Goal: Task Accomplishment & Management: Use online tool/utility

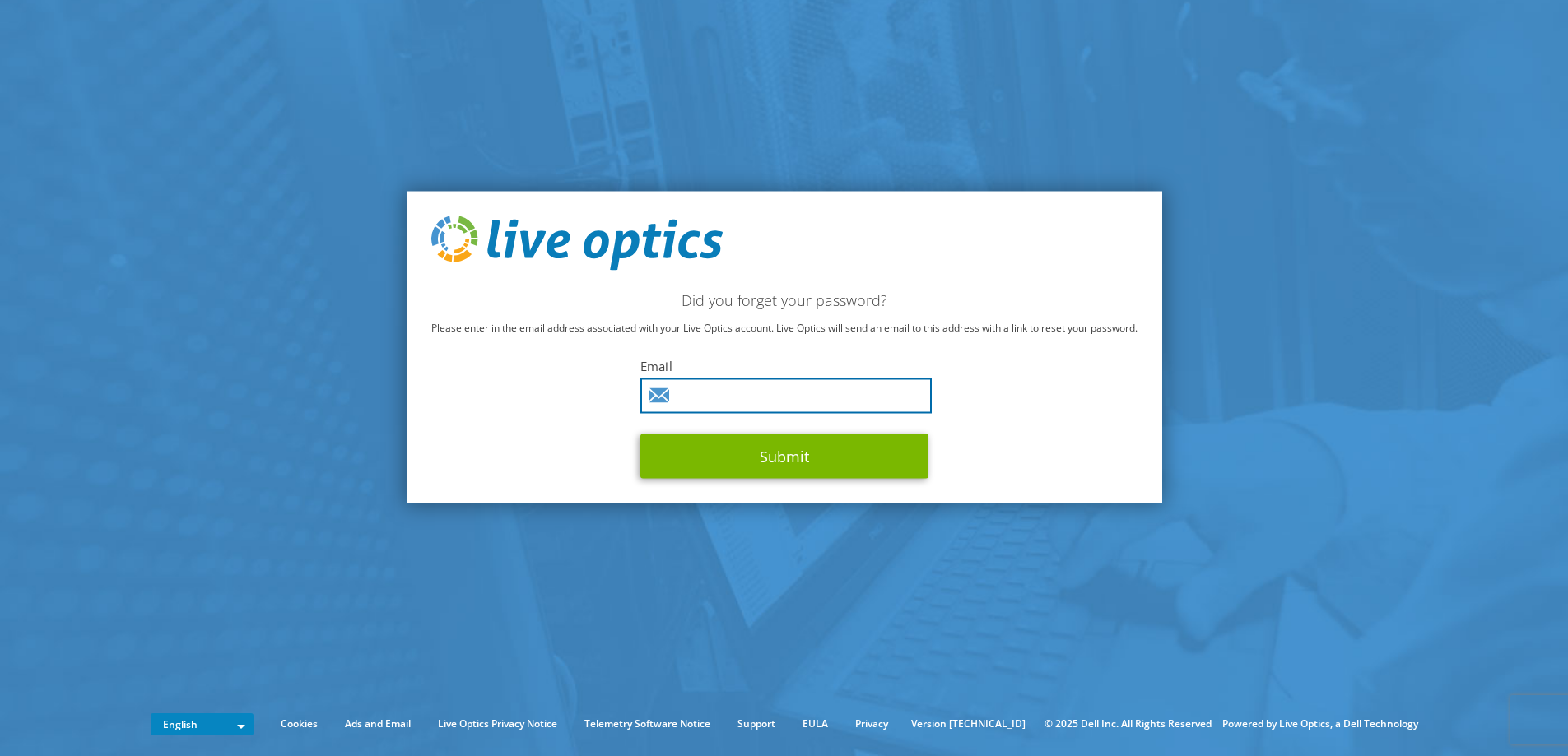
click at [742, 407] on input "text" at bounding box center [786, 395] width 292 height 35
type input "vaynblat_d@mac.org.il"
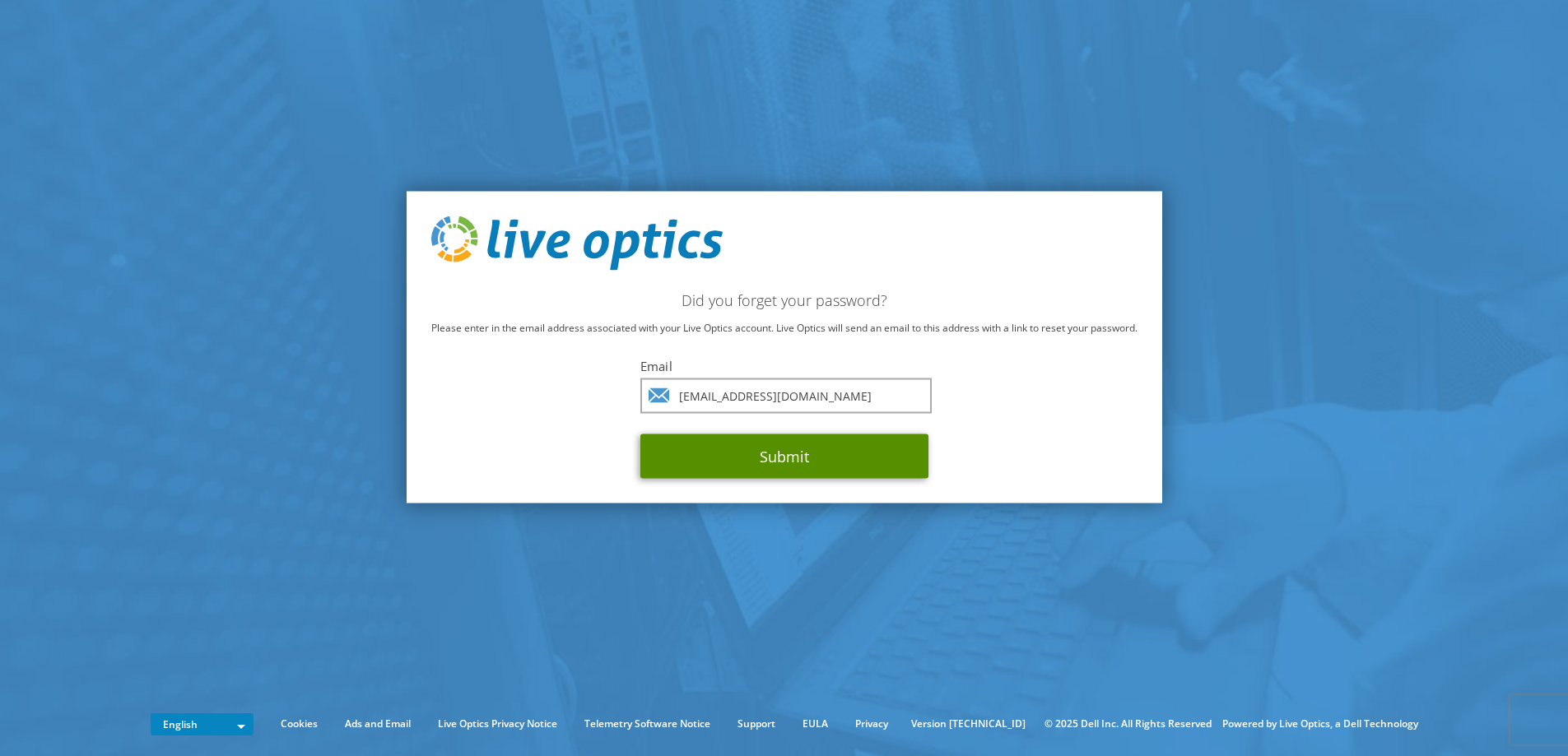
click at [802, 474] on button "Submit" at bounding box center [784, 456] width 288 height 44
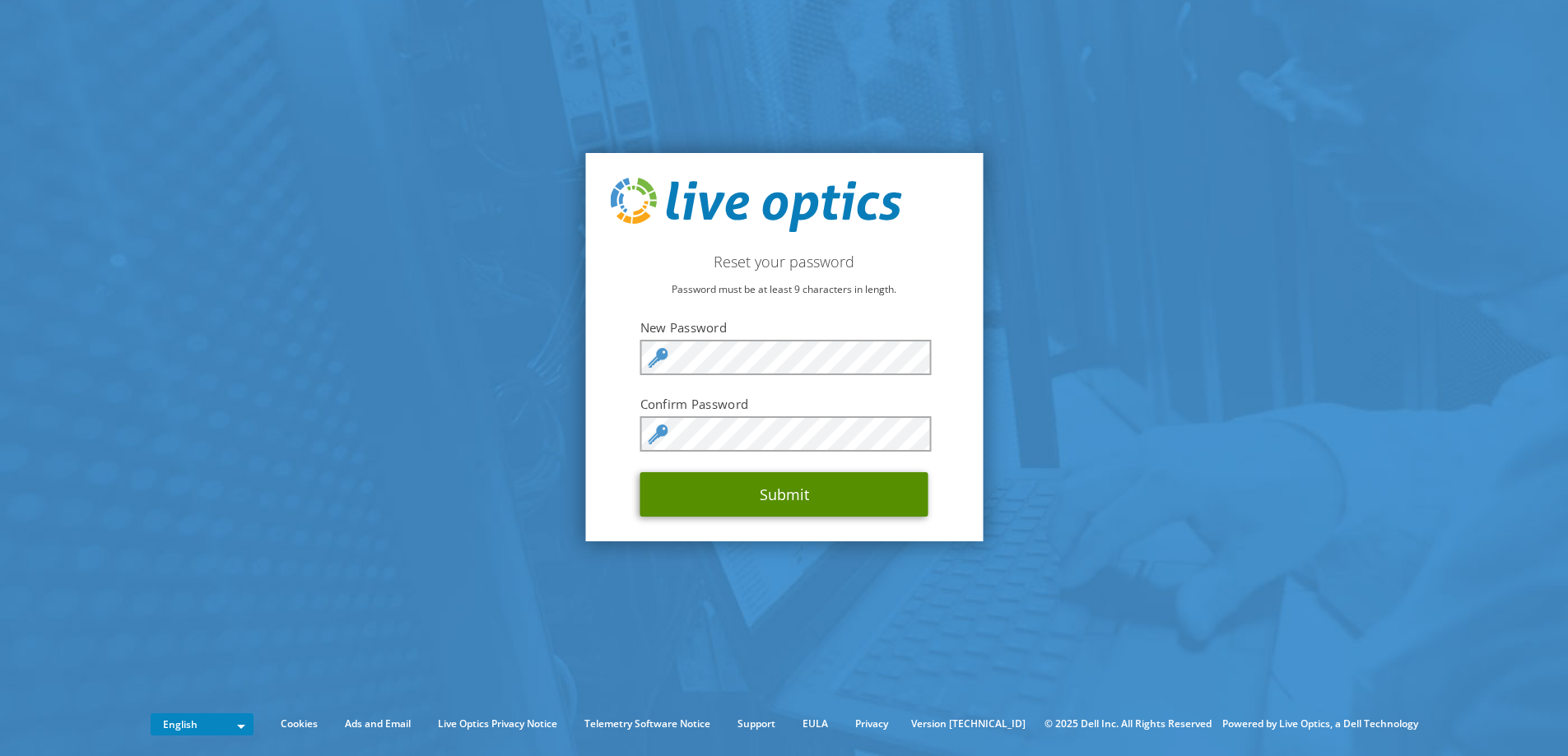
click at [764, 493] on button "Submit" at bounding box center [784, 493] width 288 height 44
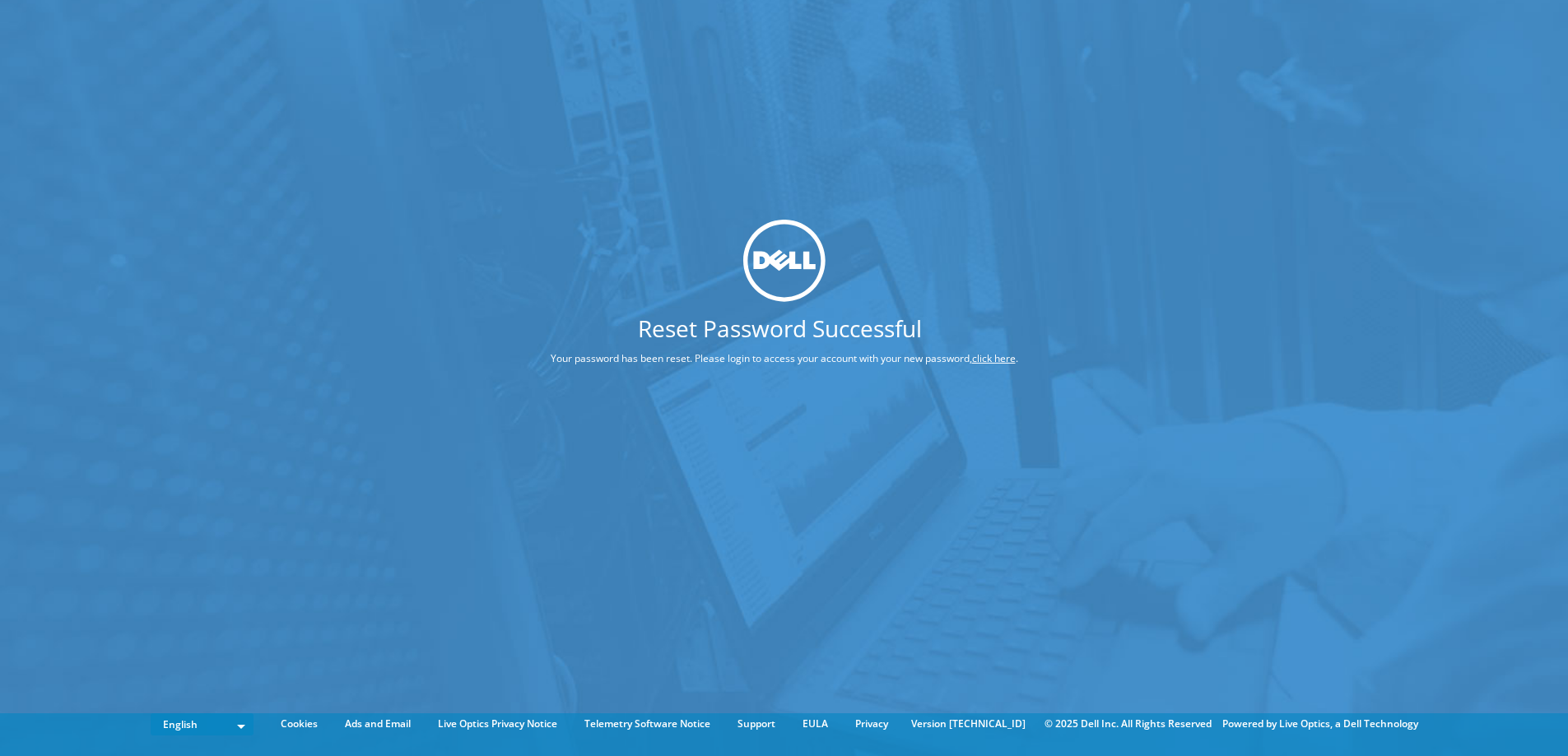
click at [1016, 357] on link "click here" at bounding box center [994, 358] width 43 height 14
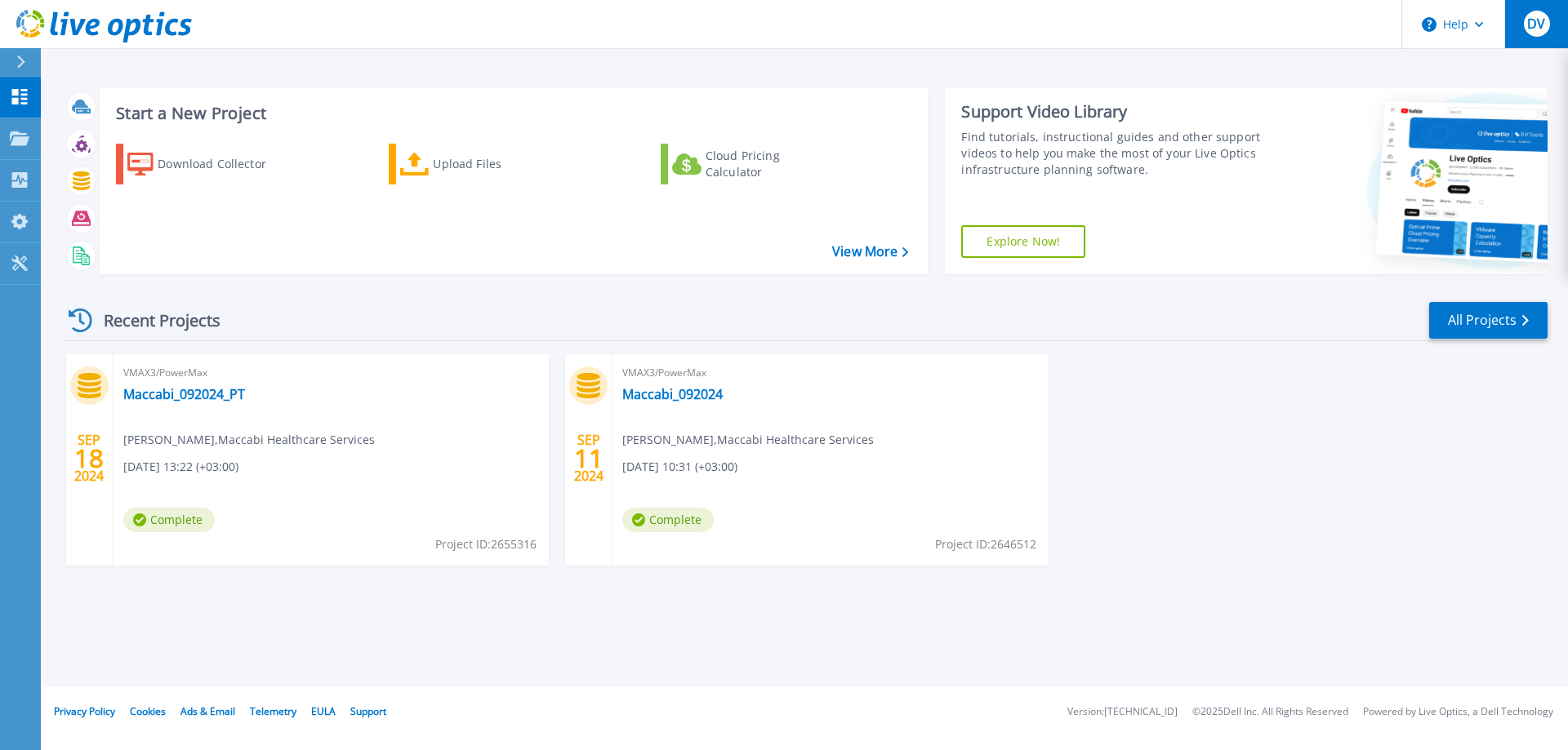
click at [1542, 30] on span "DV" at bounding box center [1536, 23] width 18 height 13
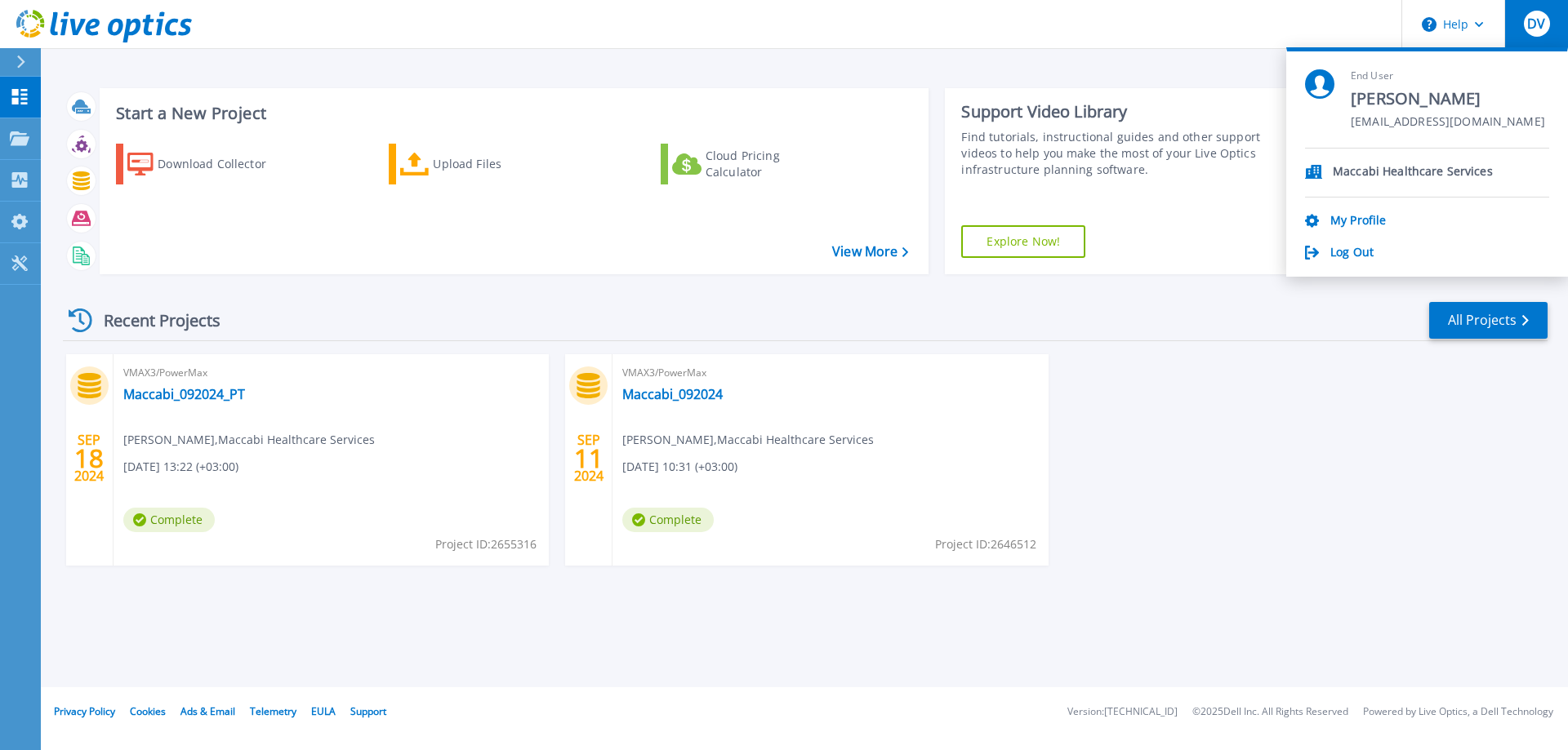
click at [1239, 497] on div "SEP 18 2024 VMAX3/PowerMax Maccabi_092024_PT dmitry vainblat , Maccabi Healthca…" at bounding box center [799, 476] width 1498 height 244
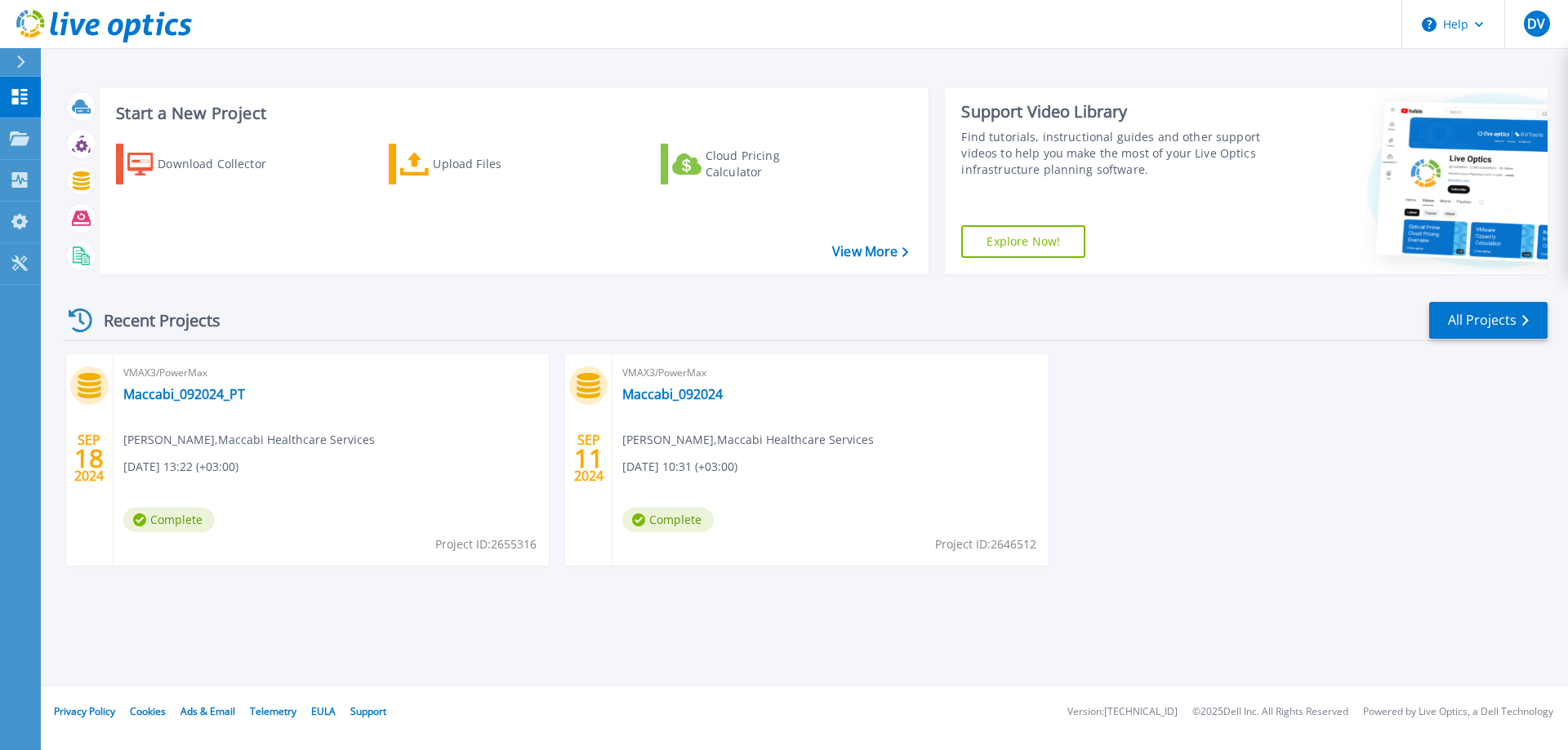
click at [81, 328] on icon at bounding box center [81, 320] width 23 height 23
click at [286, 331] on div "Recent Projects All Projects" at bounding box center [805, 321] width 1485 height 41
click at [32, 94] on link "Dashboard Dashboard" at bounding box center [21, 98] width 41 height 42
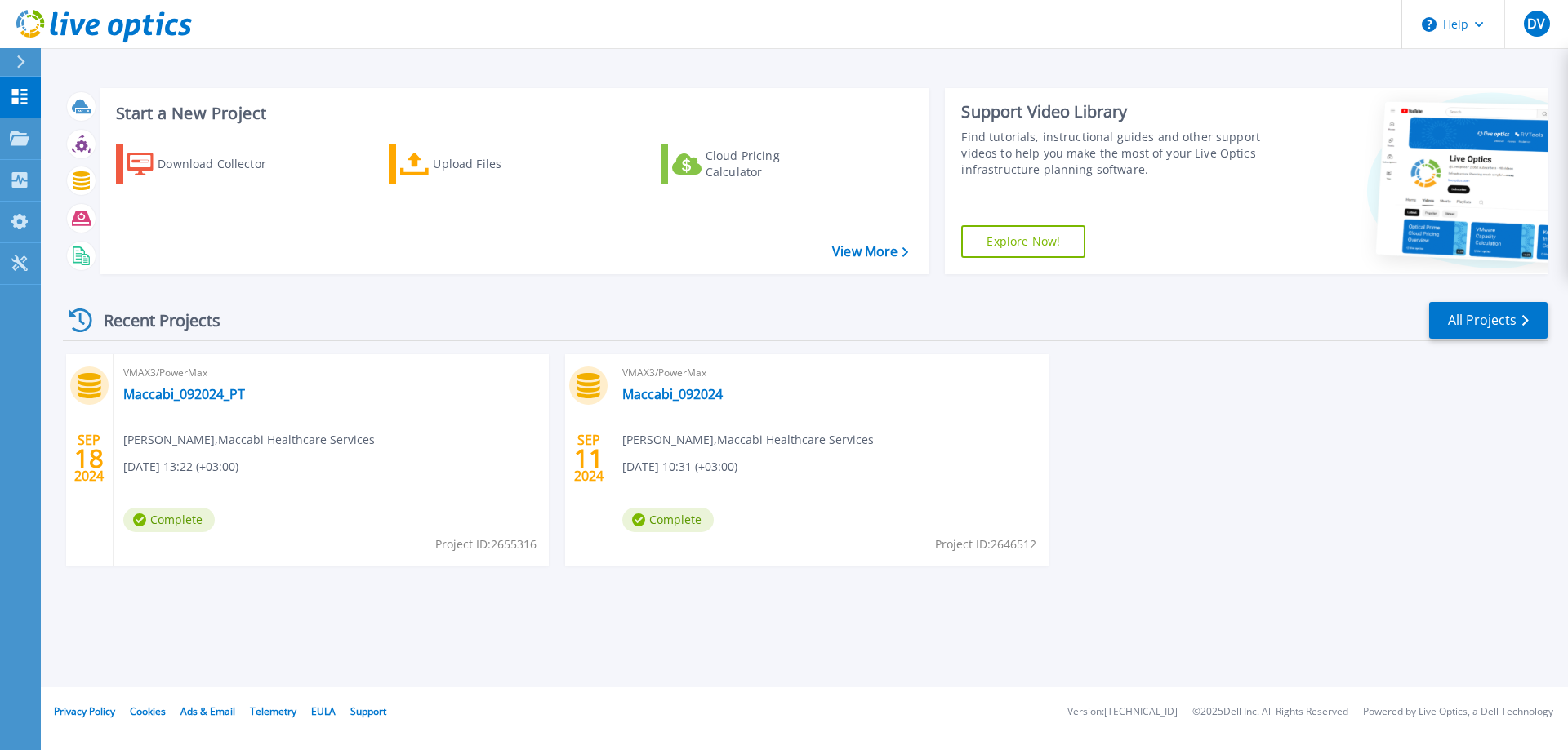
click at [1273, 429] on div "[DATE] VMAX3/PowerMax Maccabi_092024_PT [PERSON_NAME] , Maccabi Healthcare Serv…" at bounding box center [799, 476] width 1498 height 244
click at [61, 97] on p "Dashboard" at bounding box center [72, 98] width 60 height 42
click at [13, 143] on icon at bounding box center [20, 139] width 20 height 14
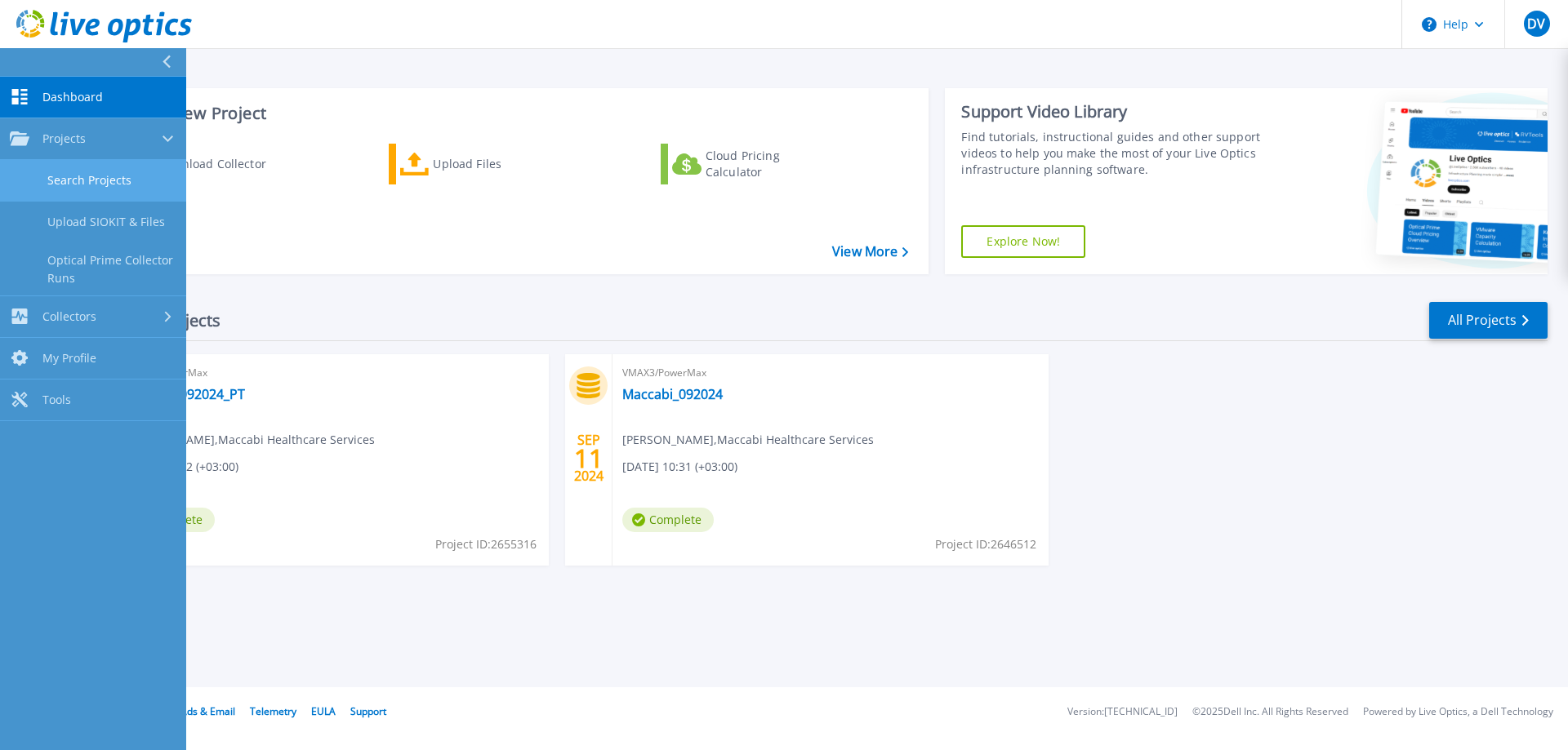
click at [120, 181] on link "Search Projects" at bounding box center [93, 181] width 186 height 42
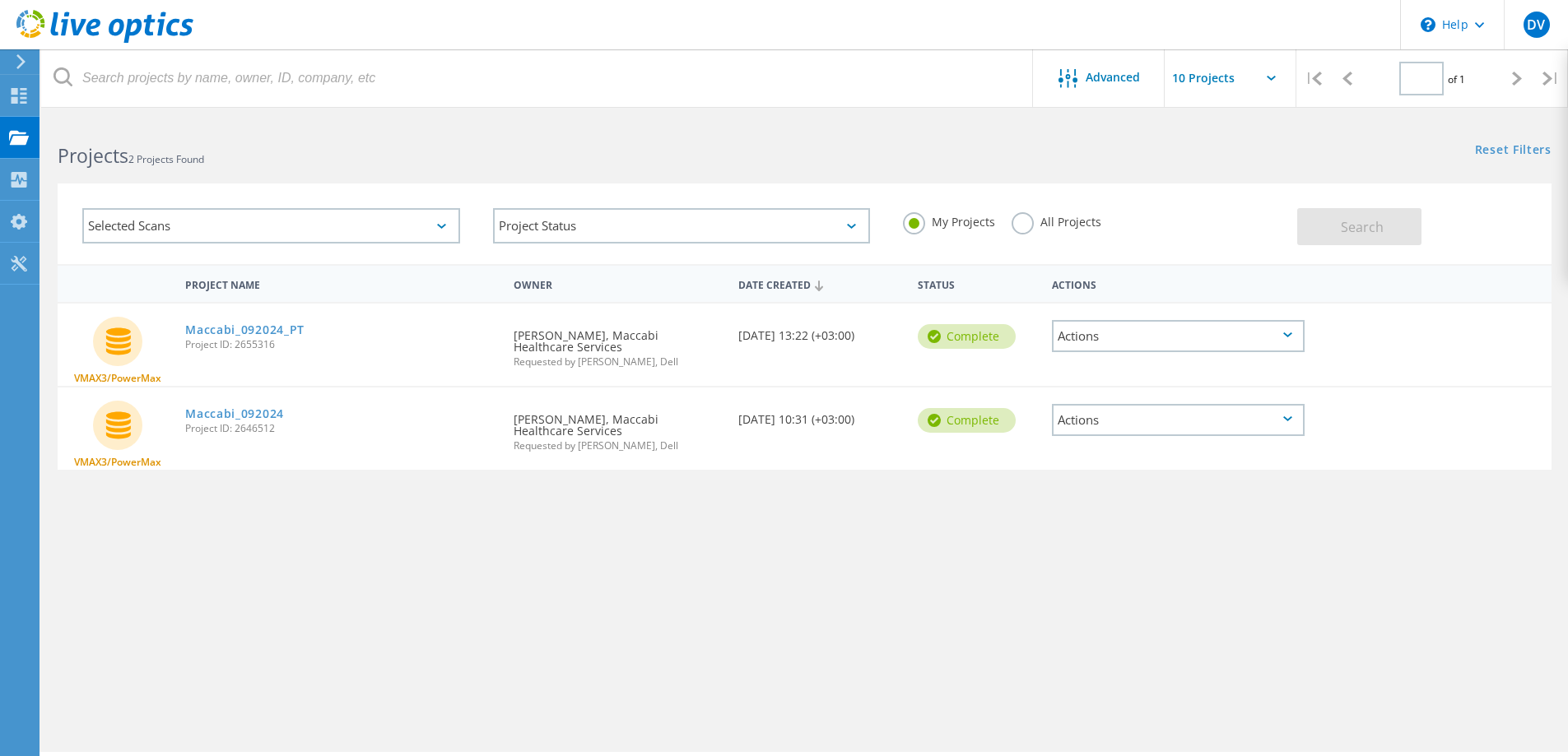
type input "1"
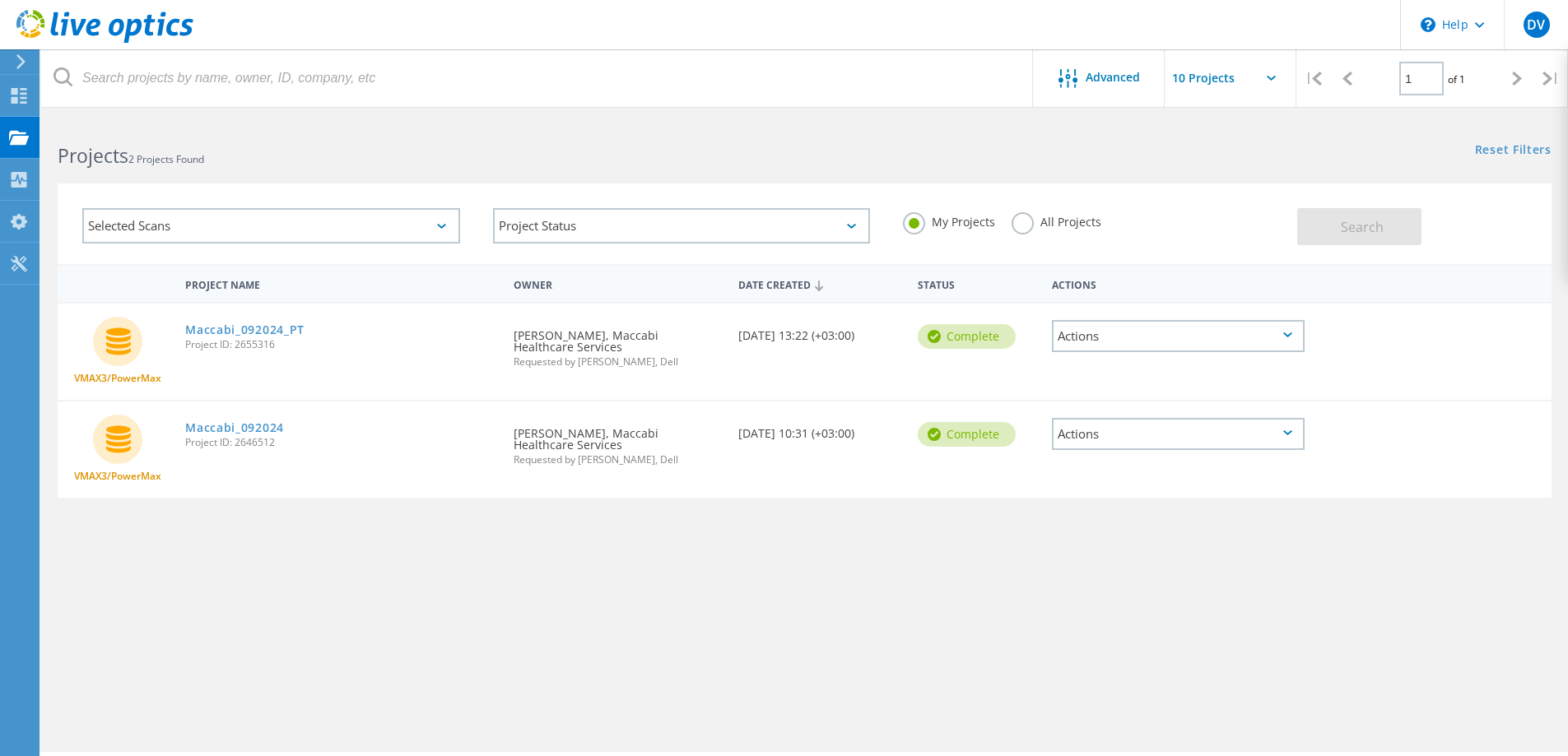
click at [1032, 228] on label "All Projects" at bounding box center [1056, 219] width 89 height 15
click at [0, 0] on input "All Projects" at bounding box center [0, 0] width 0 height 0
click at [914, 222] on label "My Projects" at bounding box center [949, 219] width 92 height 15
click at [0, 0] on input "My Projects" at bounding box center [0, 0] width 0 height 0
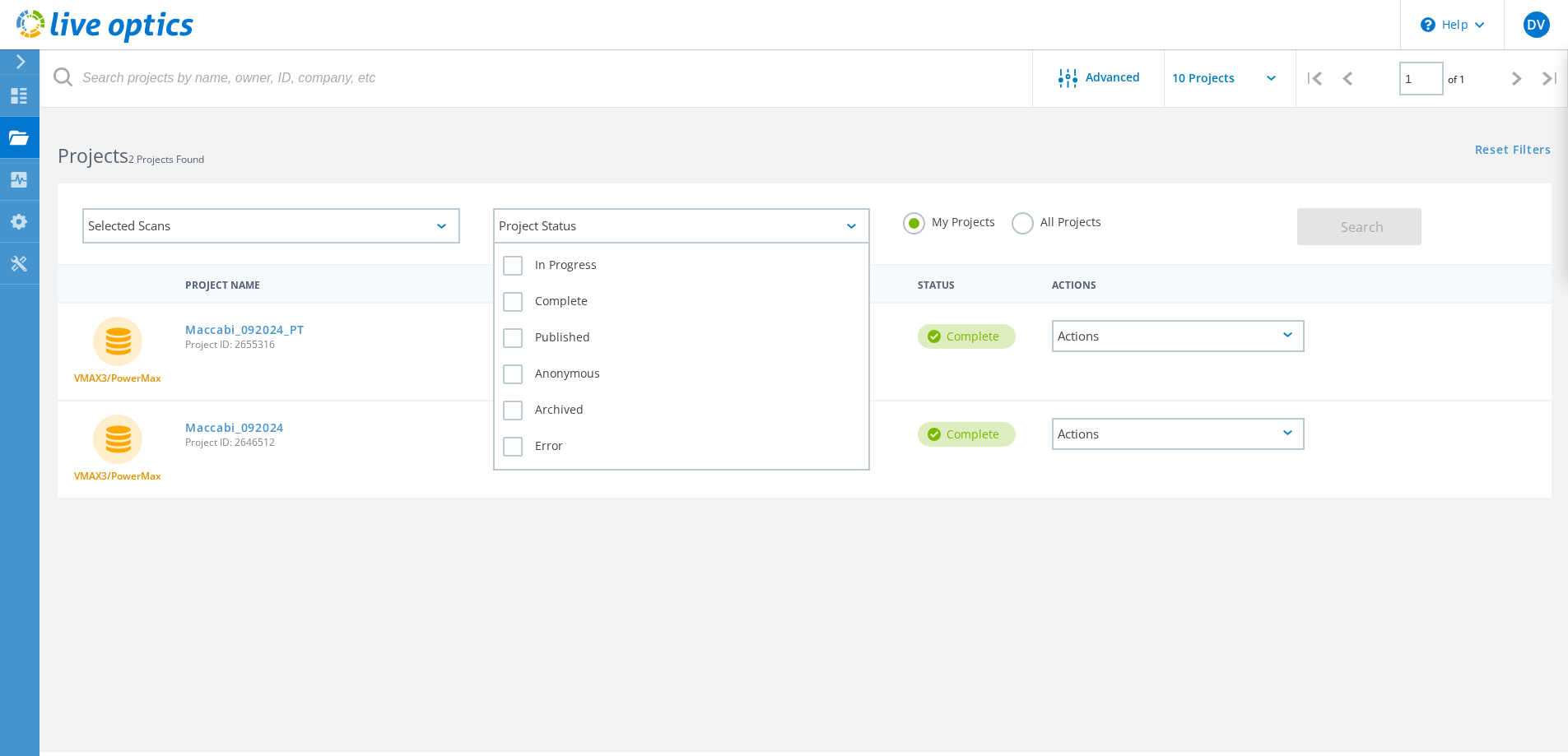
click at [848, 228] on icon at bounding box center [851, 226] width 9 height 5
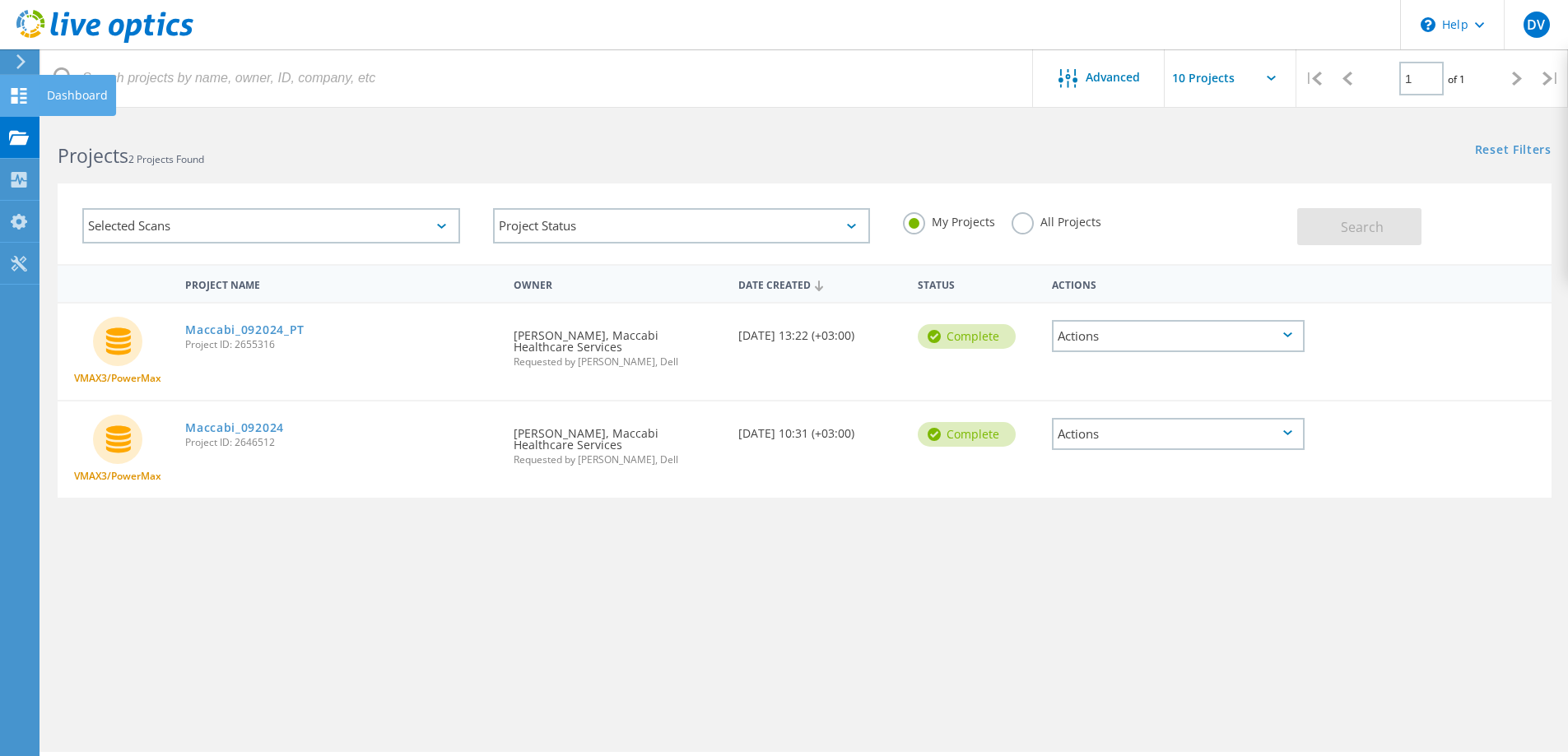
click at [22, 99] on icon at bounding box center [19, 96] width 20 height 15
click at [79, 98] on div "Dashboard" at bounding box center [77, 95] width 60 height 12
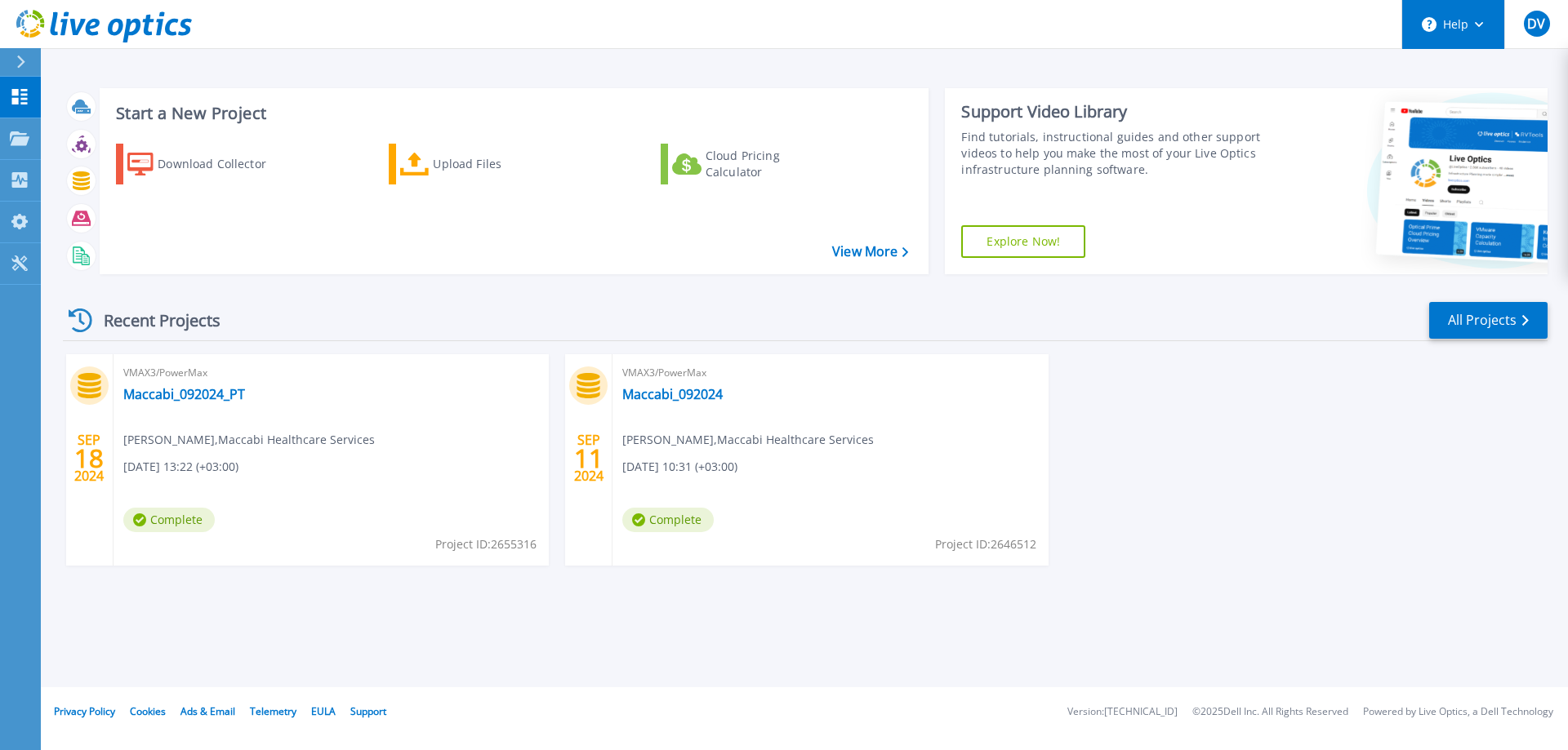
click at [1469, 25] on button "Help" at bounding box center [1453, 24] width 102 height 49
click at [73, 181] on p "Collectors" at bounding box center [69, 181] width 54 height 42
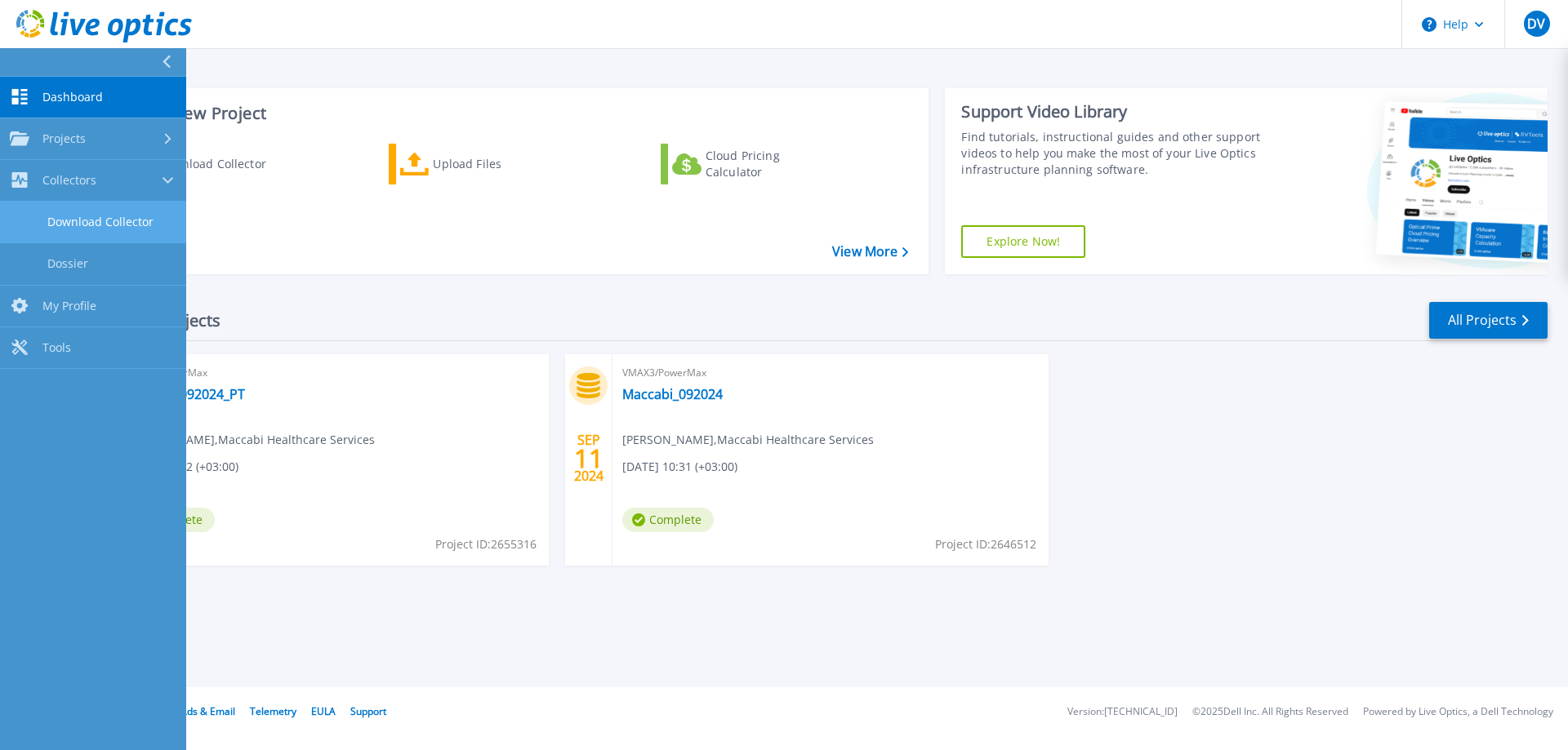
click at [90, 223] on link "Download Collector" at bounding box center [93, 222] width 186 height 42
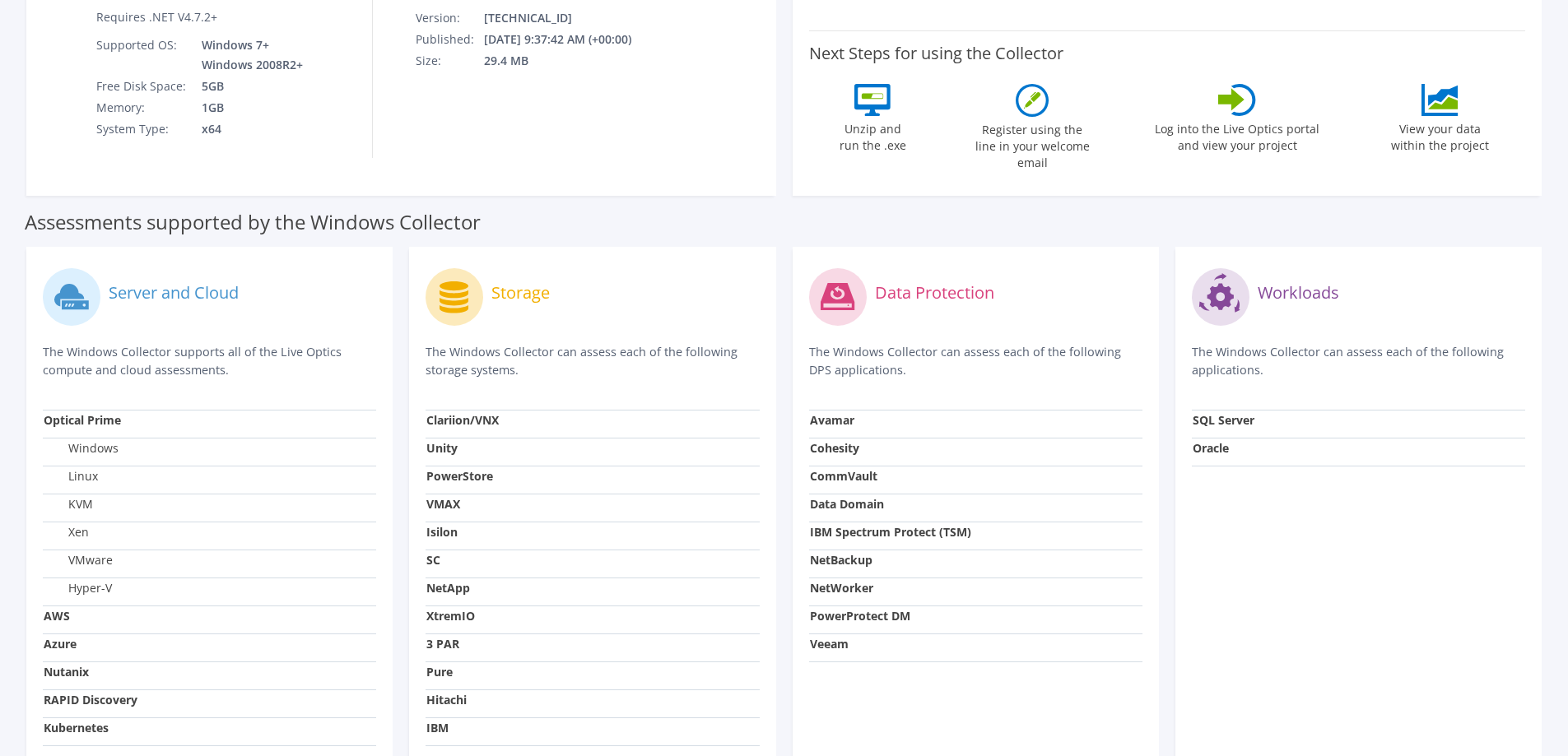
scroll to position [493, 0]
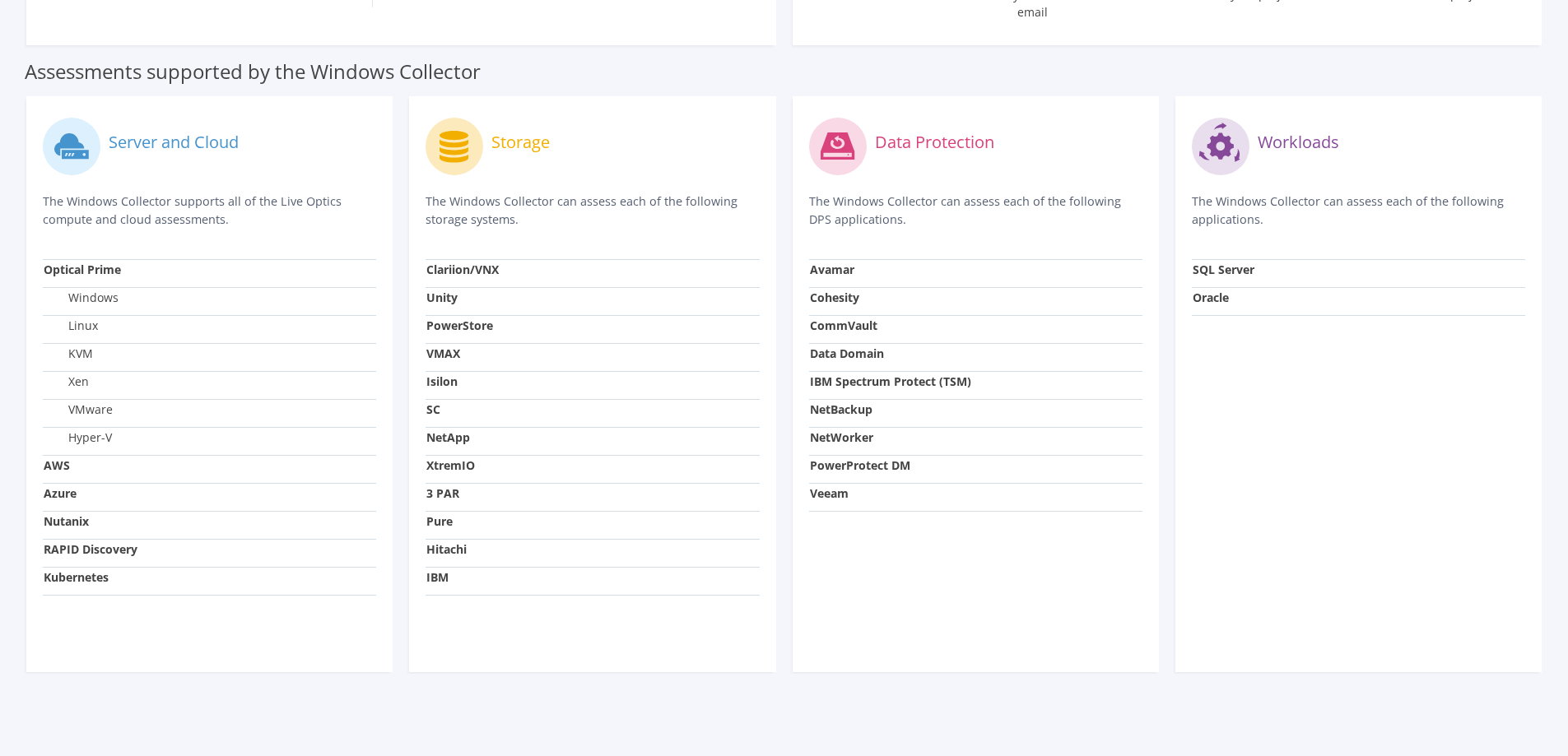
click at [547, 223] on p "The Windows Collector can assess each of the following storage systems." at bounding box center [592, 210] width 333 height 36
click at [524, 253] on div "Storage The Windows Collector can assess each of the following storage systems." at bounding box center [592, 186] width 333 height 146
click at [439, 196] on div "Storage The Windows Collector can assess each of the following storage systems." at bounding box center [592, 186] width 333 height 146
click at [463, 159] on icon at bounding box center [454, 147] width 29 height 32
drag, startPoint x: 463, startPoint y: 159, endPoint x: 494, endPoint y: 189, distance: 43.1
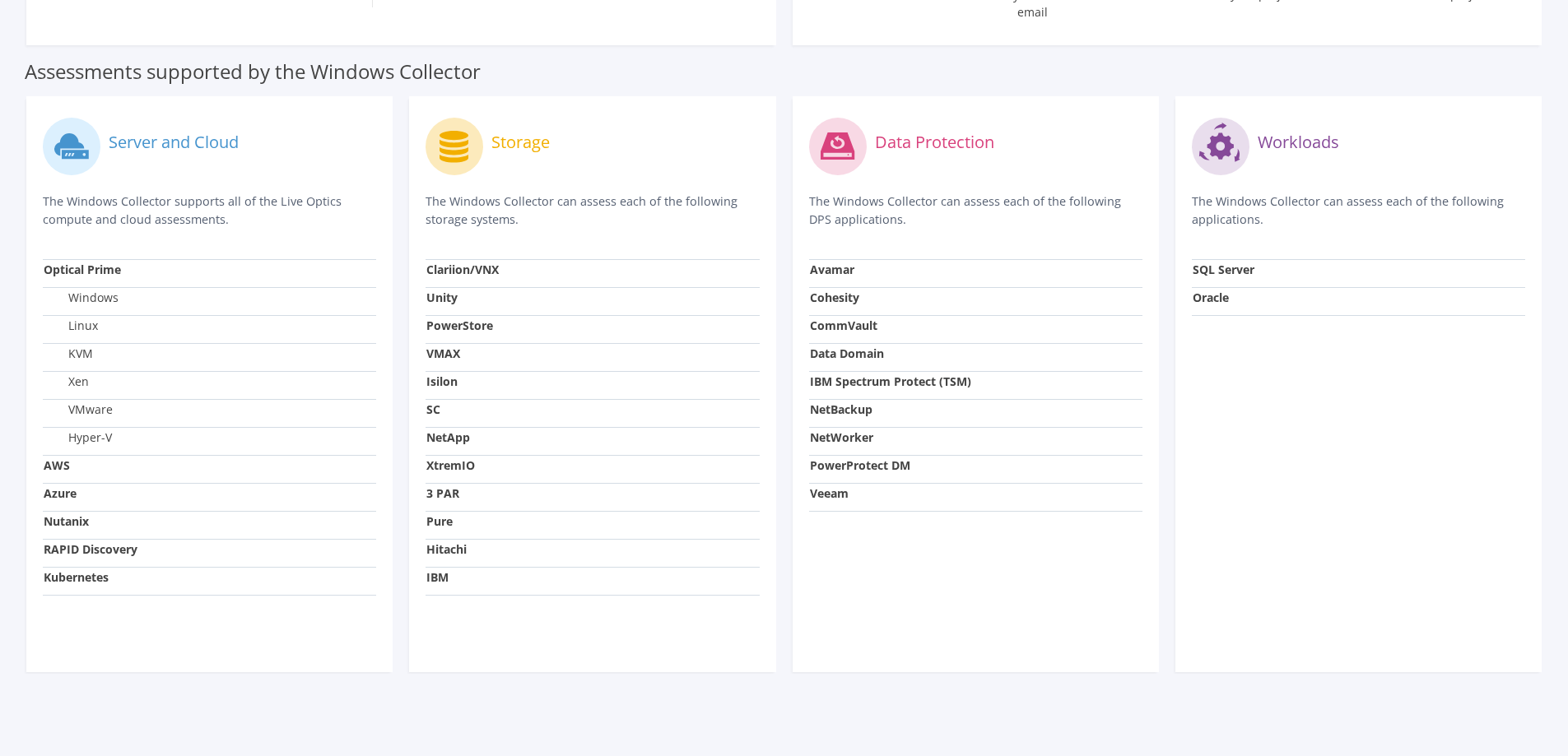
click at [465, 160] on icon at bounding box center [454, 147] width 29 height 32
click at [529, 224] on p "The Windows Collector can assess each of the following storage systems." at bounding box center [592, 210] width 333 height 36
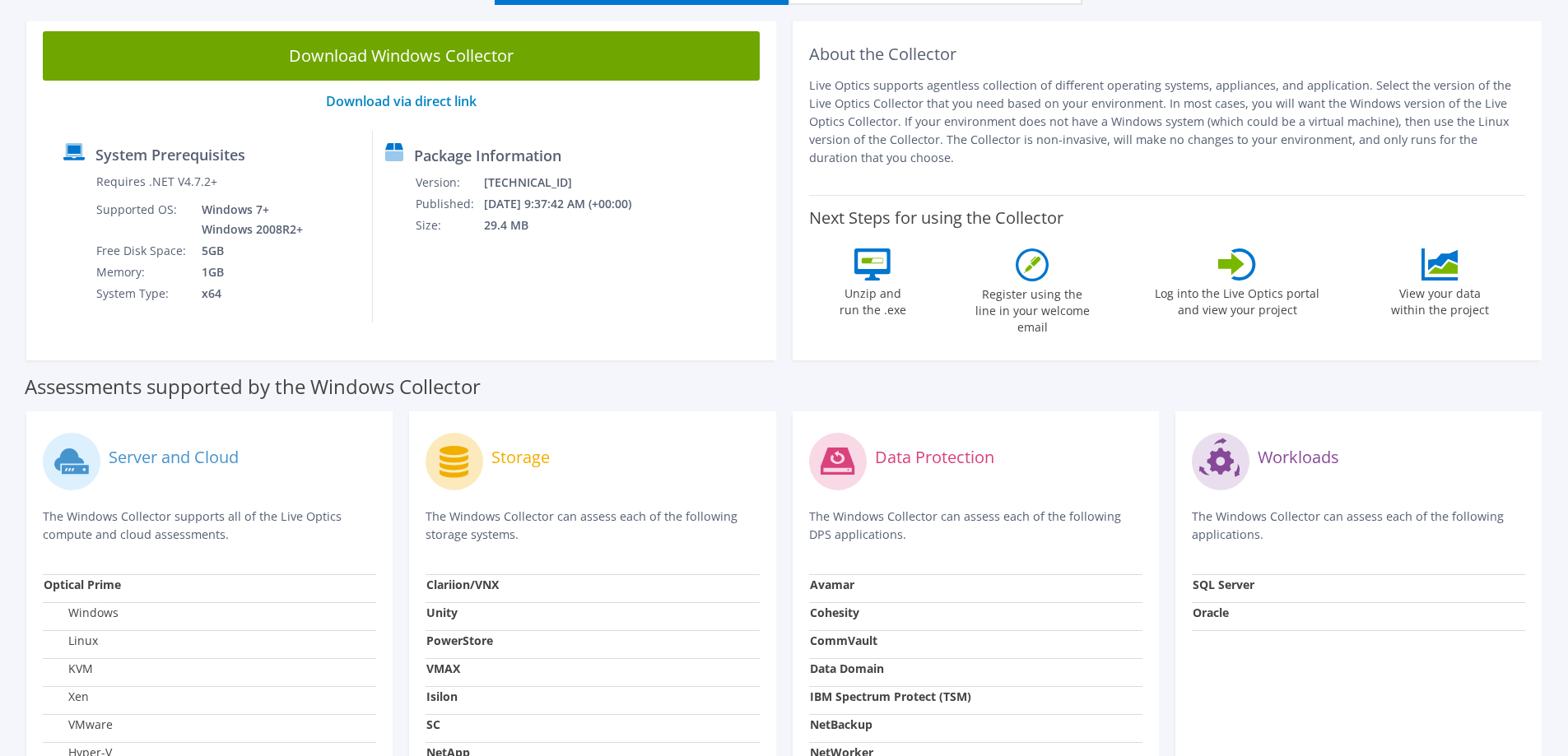
scroll to position [0, 0]
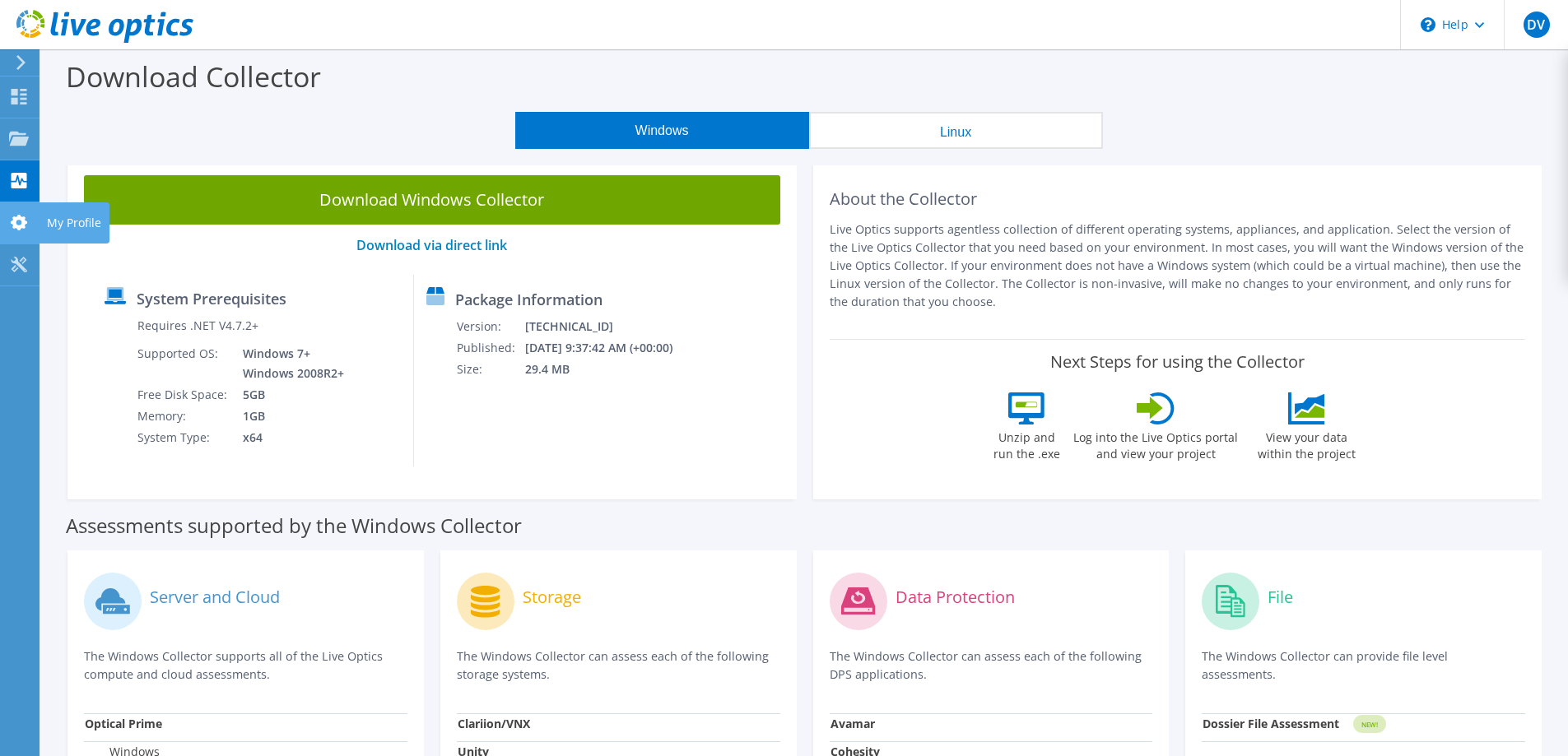
click at [23, 230] on use at bounding box center [19, 222] width 16 height 15
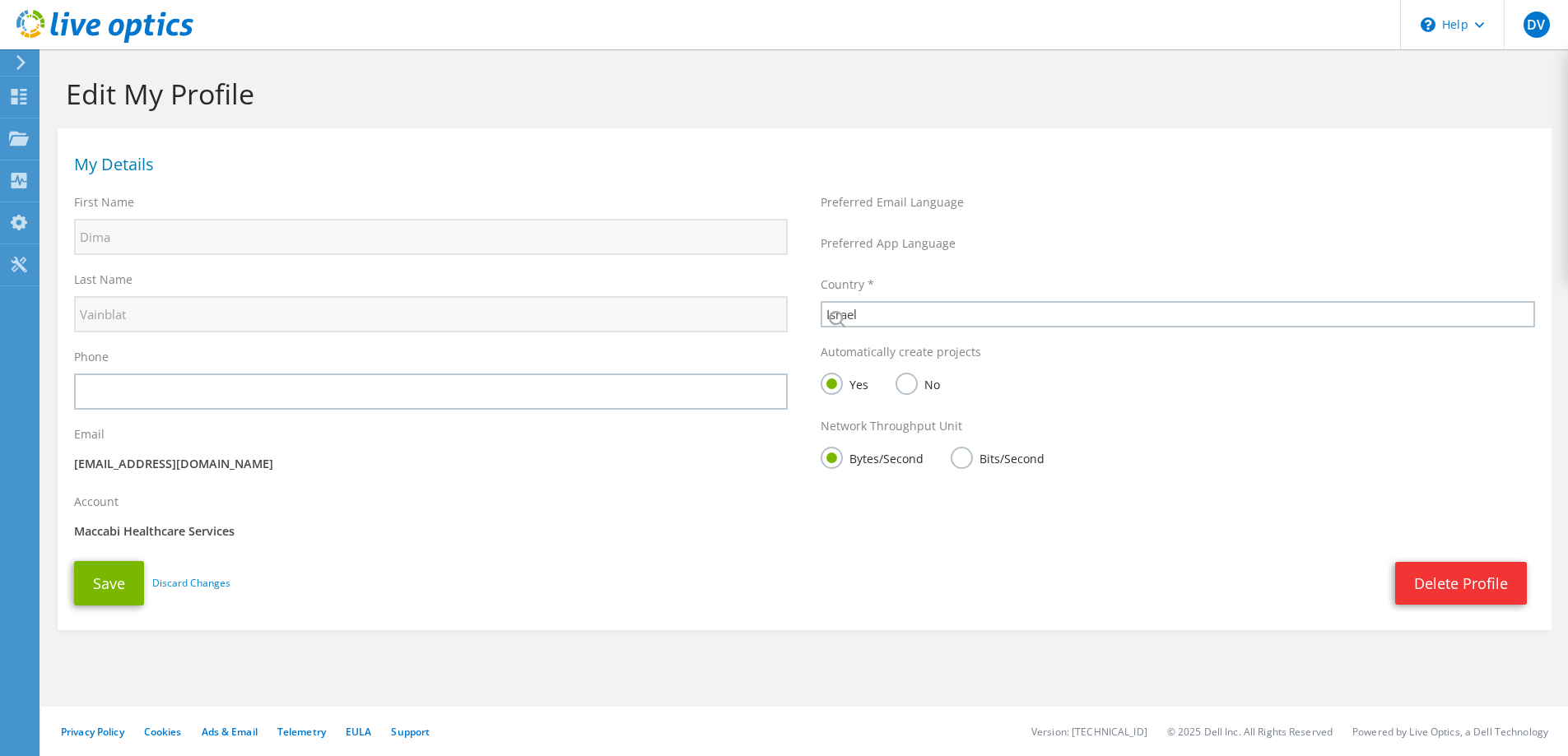
select select "99"
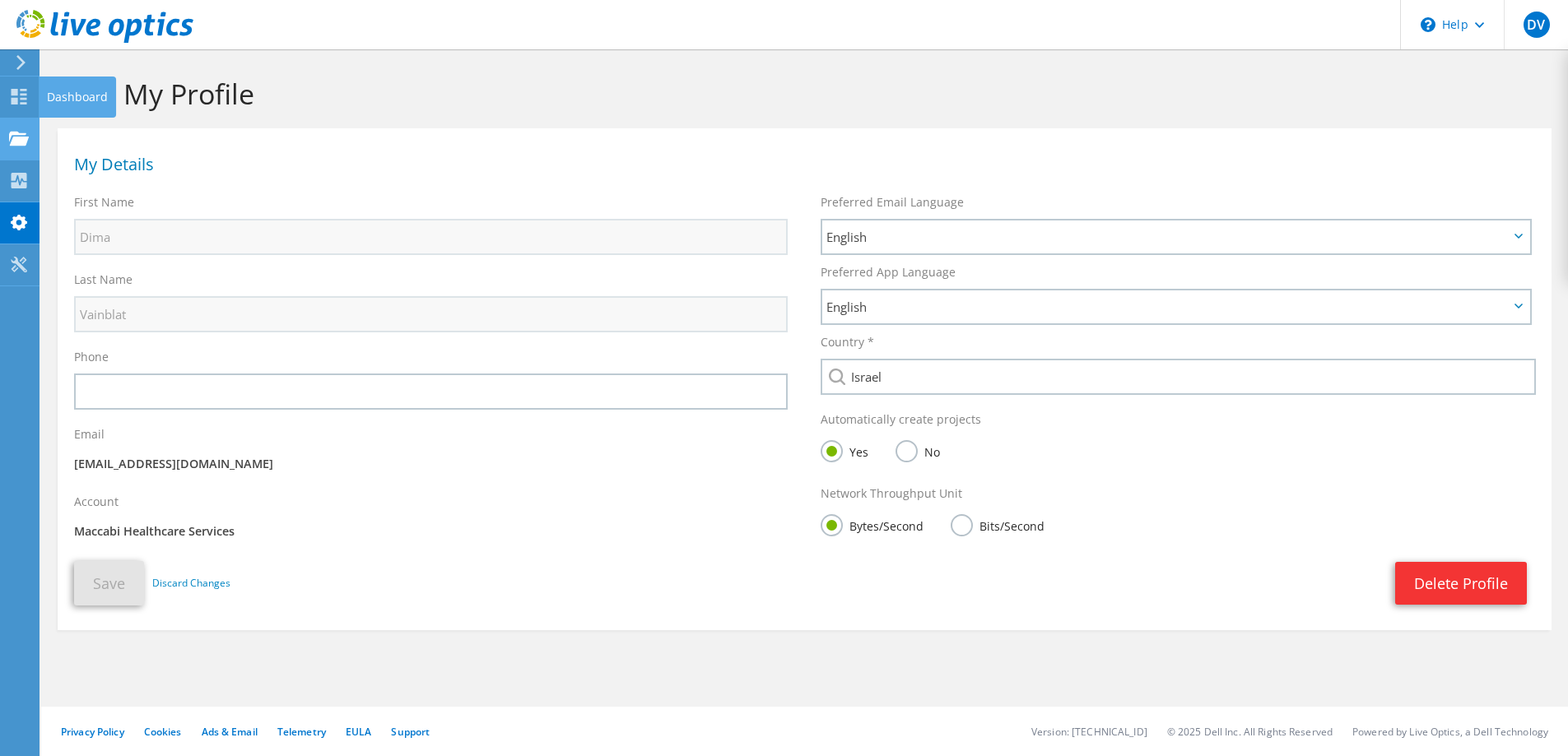
click at [17, 143] on use at bounding box center [19, 138] width 20 height 14
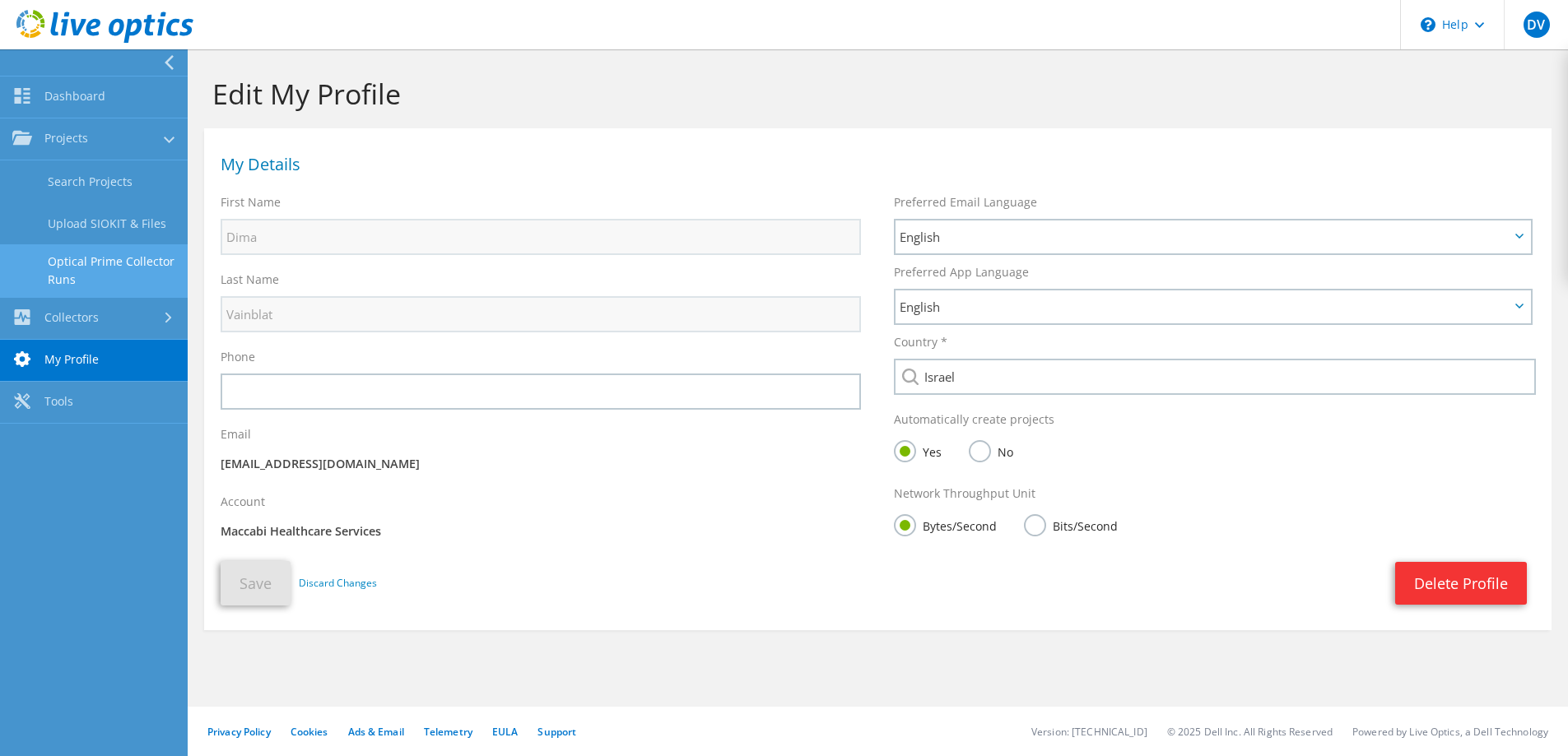
click at [123, 293] on link "Optical Prime Collector Runs" at bounding box center [94, 271] width 188 height 52
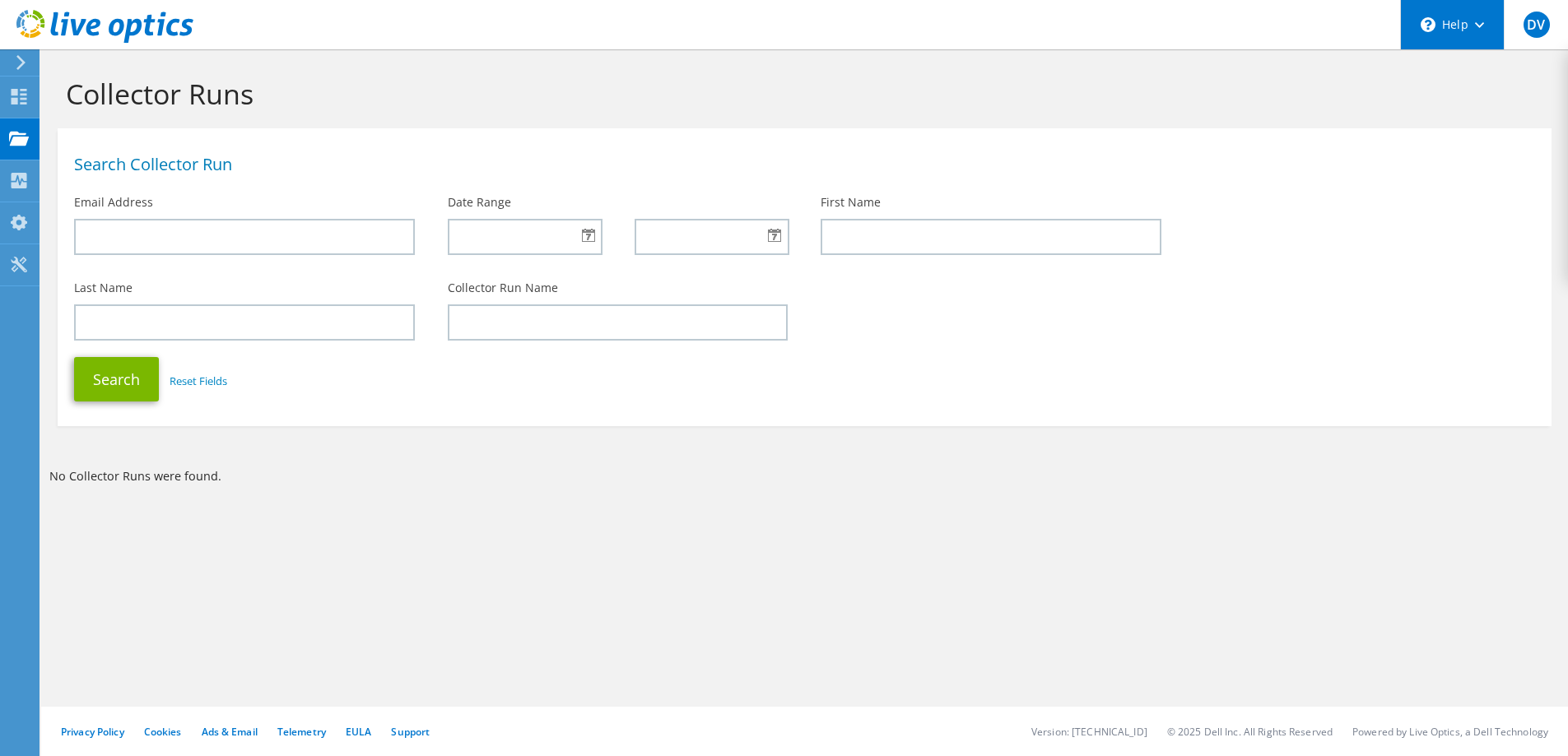
click at [1478, 23] on use at bounding box center [1480, 25] width 9 height 5
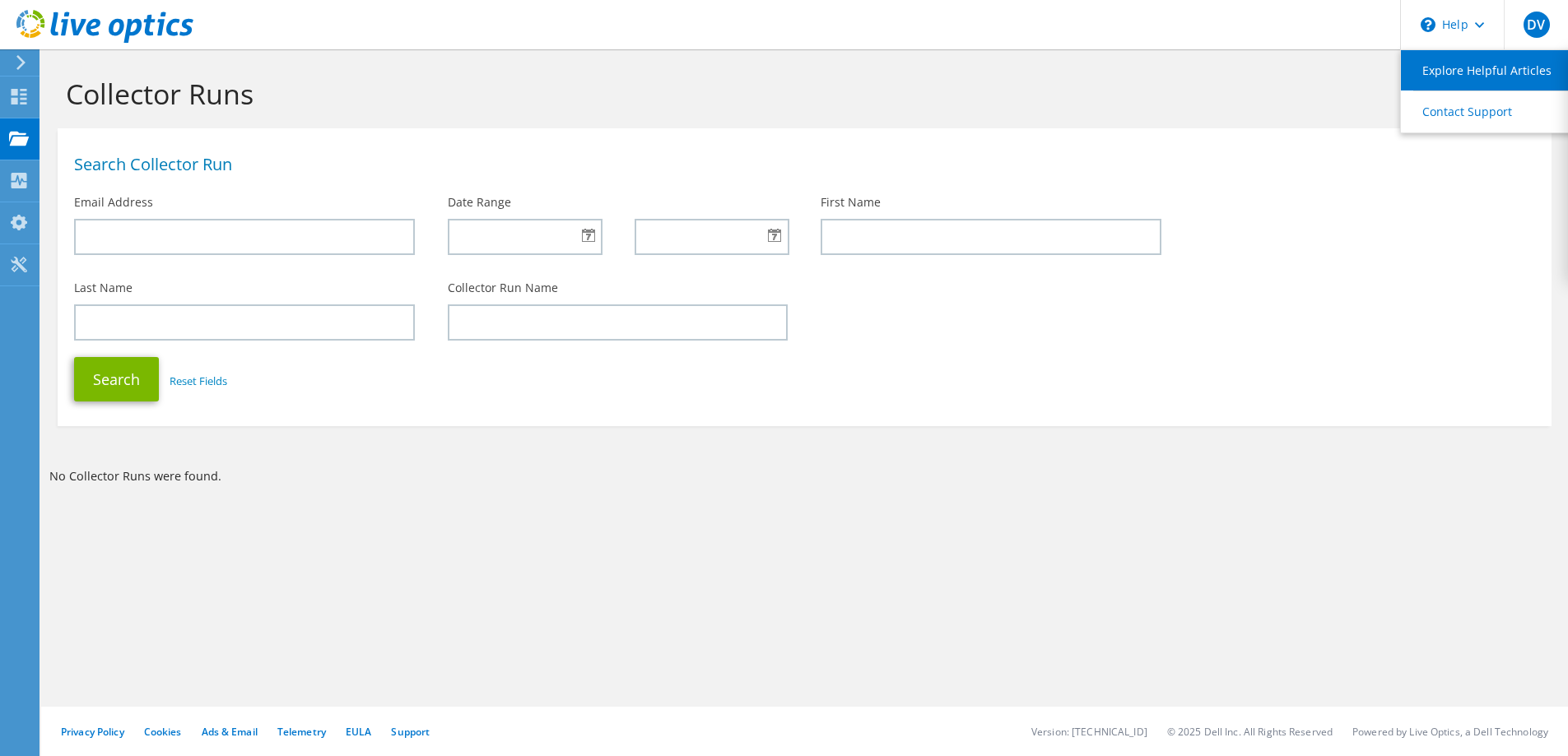
click at [1469, 69] on link "Explore Helpful Articles" at bounding box center [1492, 70] width 183 height 41
click at [24, 143] on use at bounding box center [19, 138] width 20 height 14
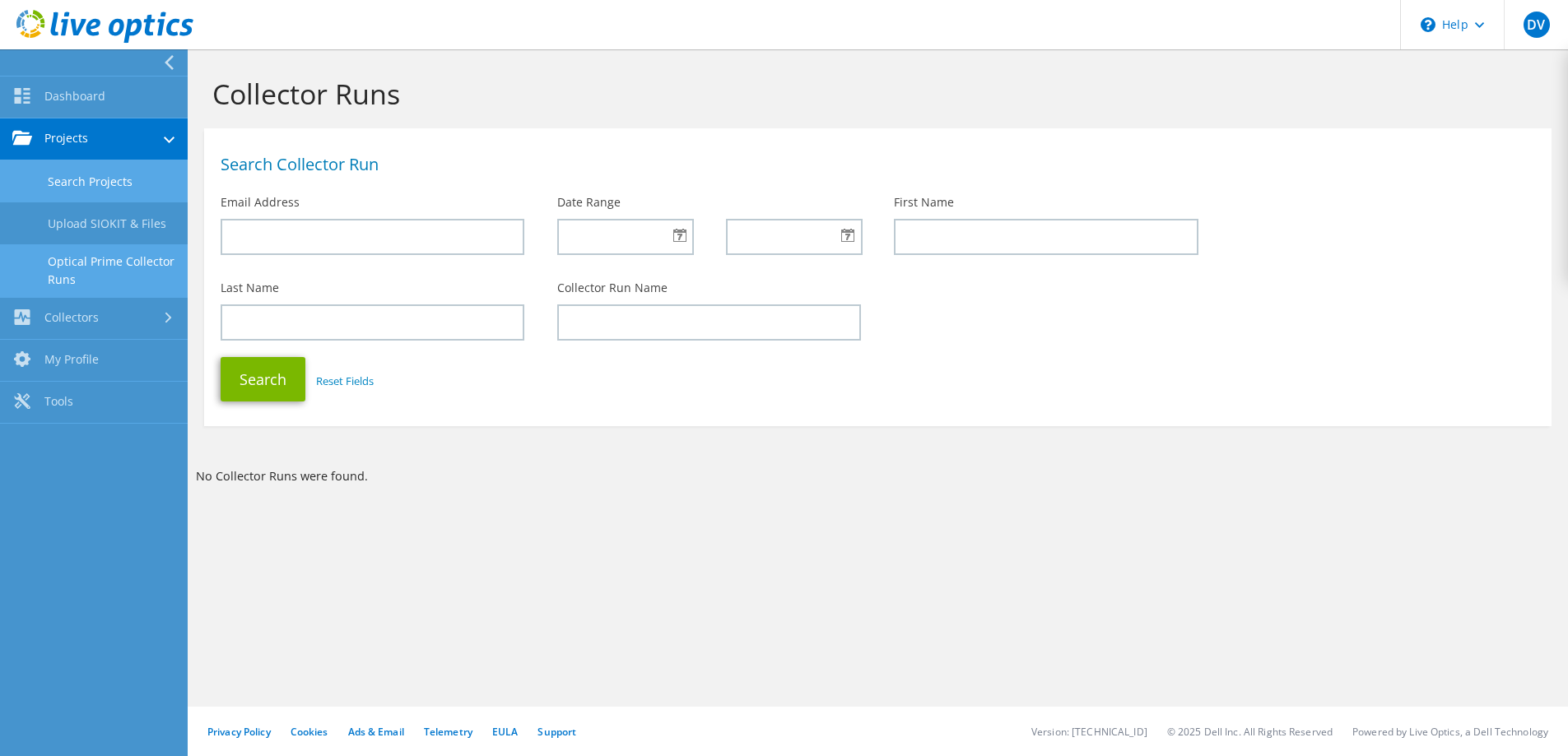
click at [88, 187] on link "Search Projects" at bounding box center [94, 181] width 188 height 42
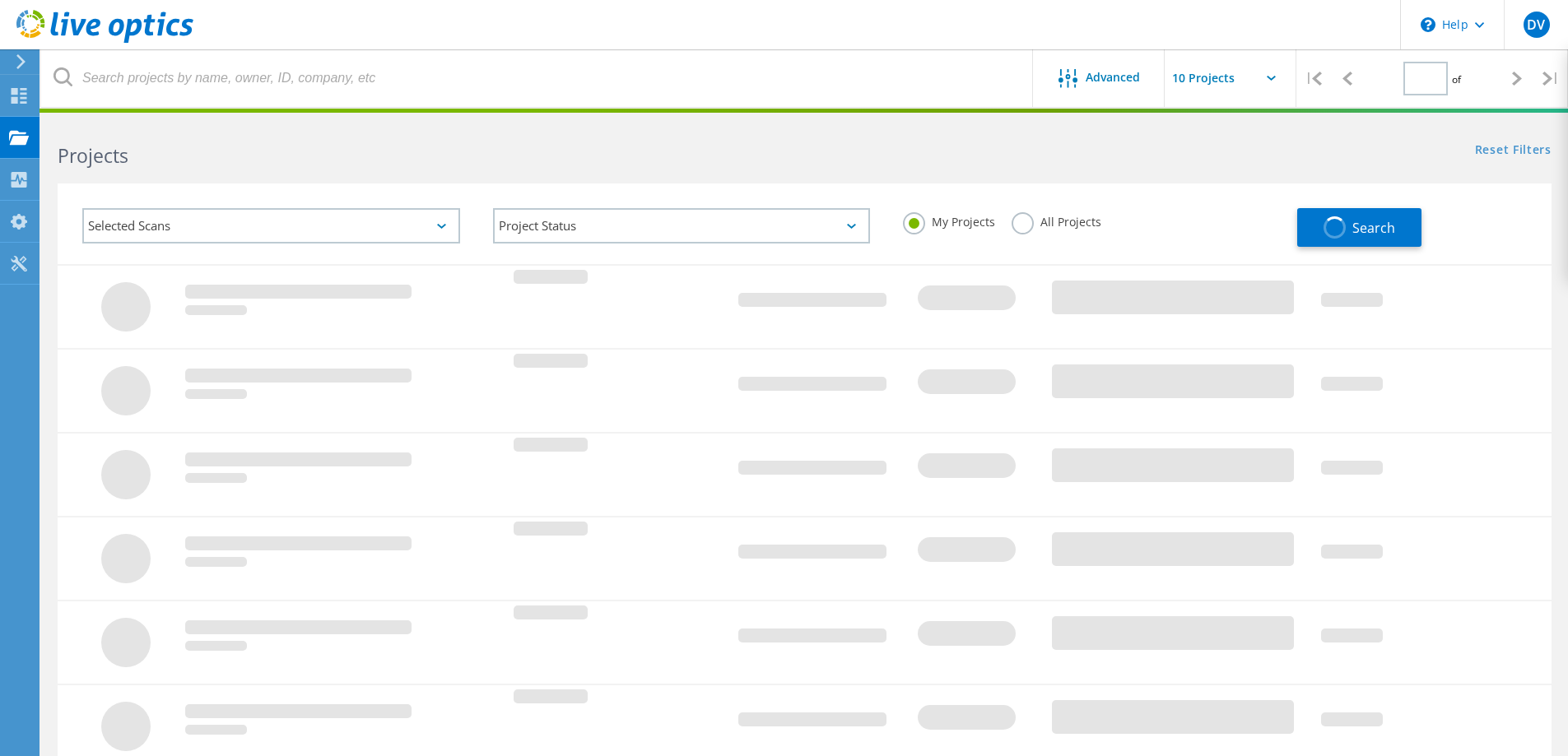
type input "1"
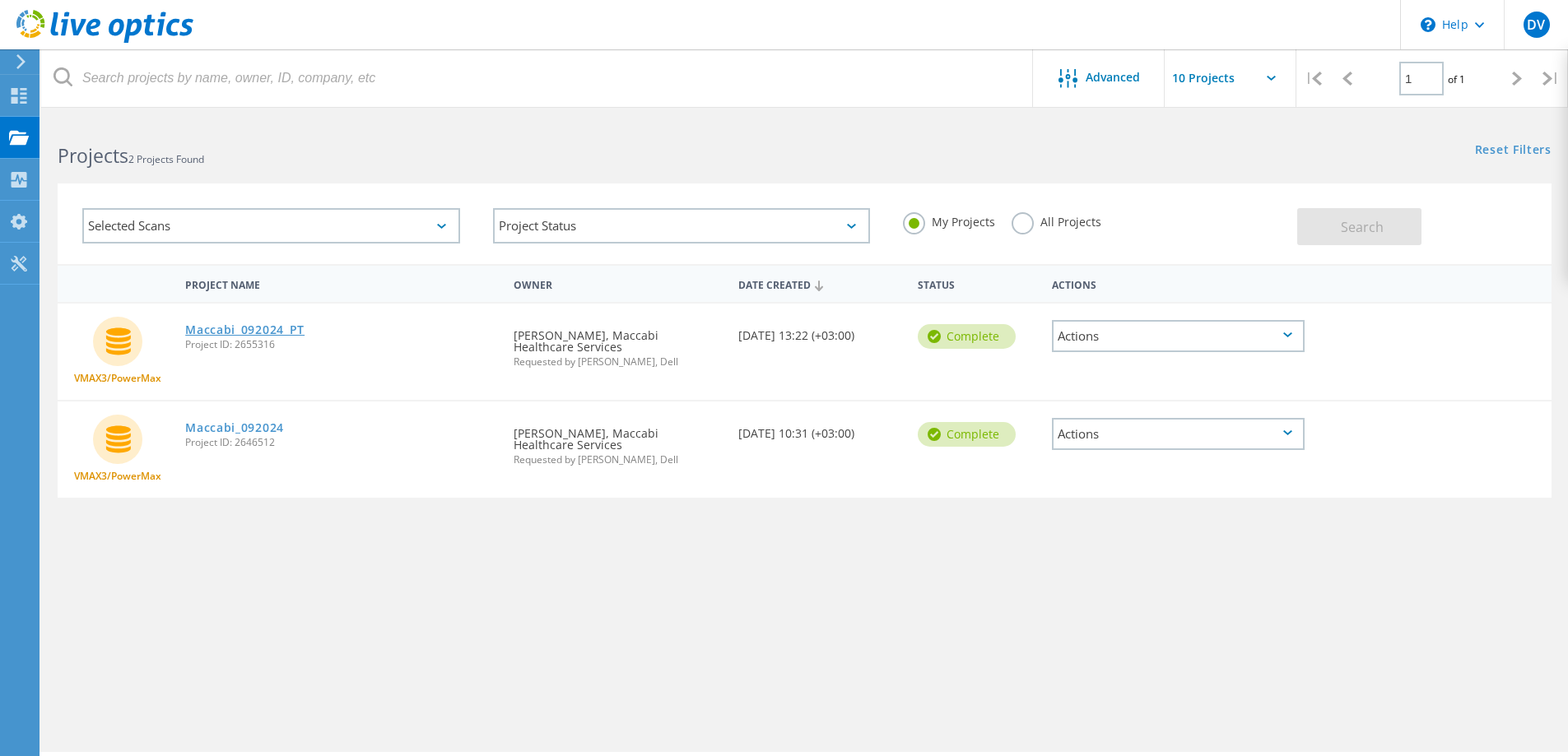
click at [257, 332] on link "Maccabi_092024_PT" at bounding box center [245, 329] width 119 height 12
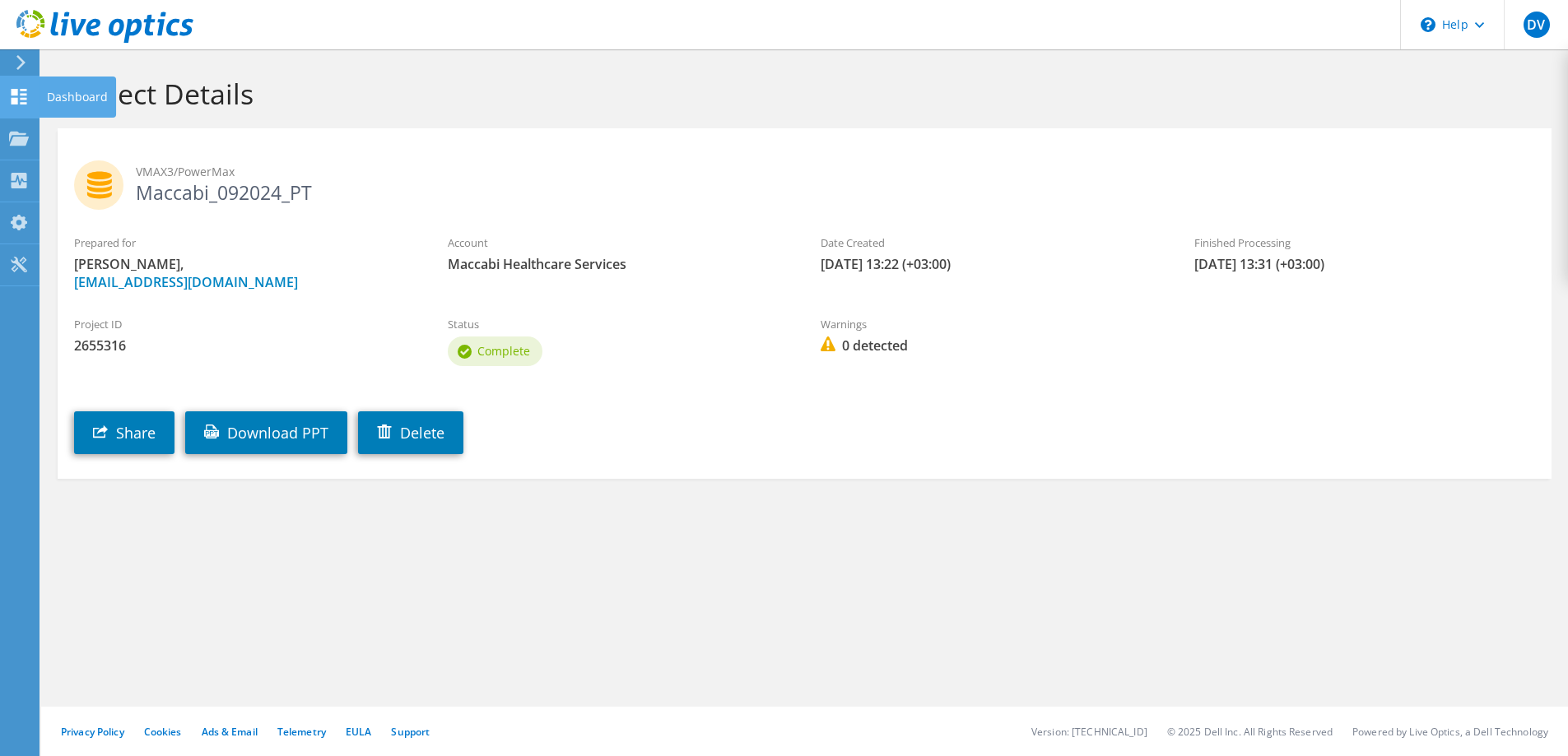
click at [23, 107] on div at bounding box center [19, 98] width 20 height 18
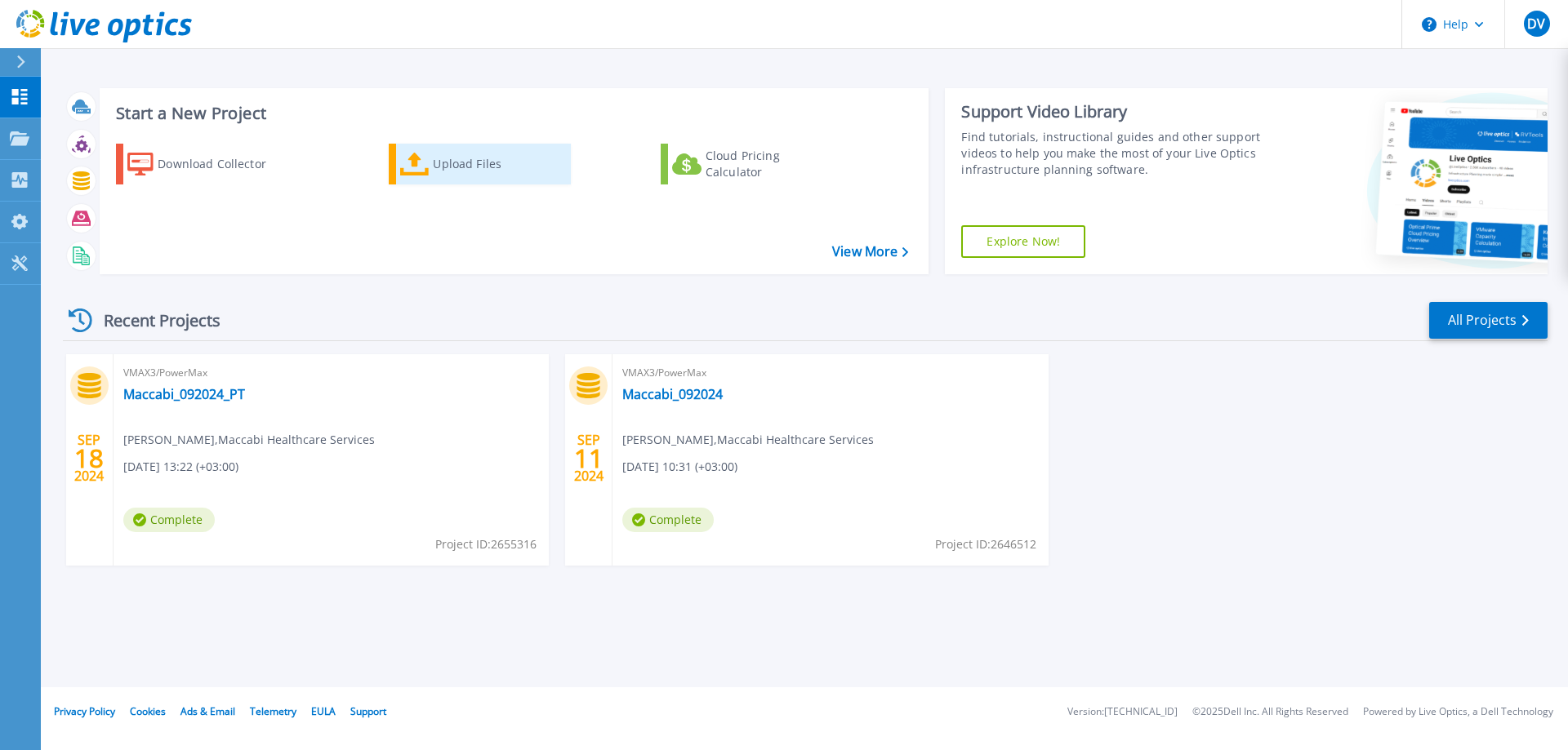
click at [459, 173] on div "Upload Files" at bounding box center [498, 164] width 131 height 32
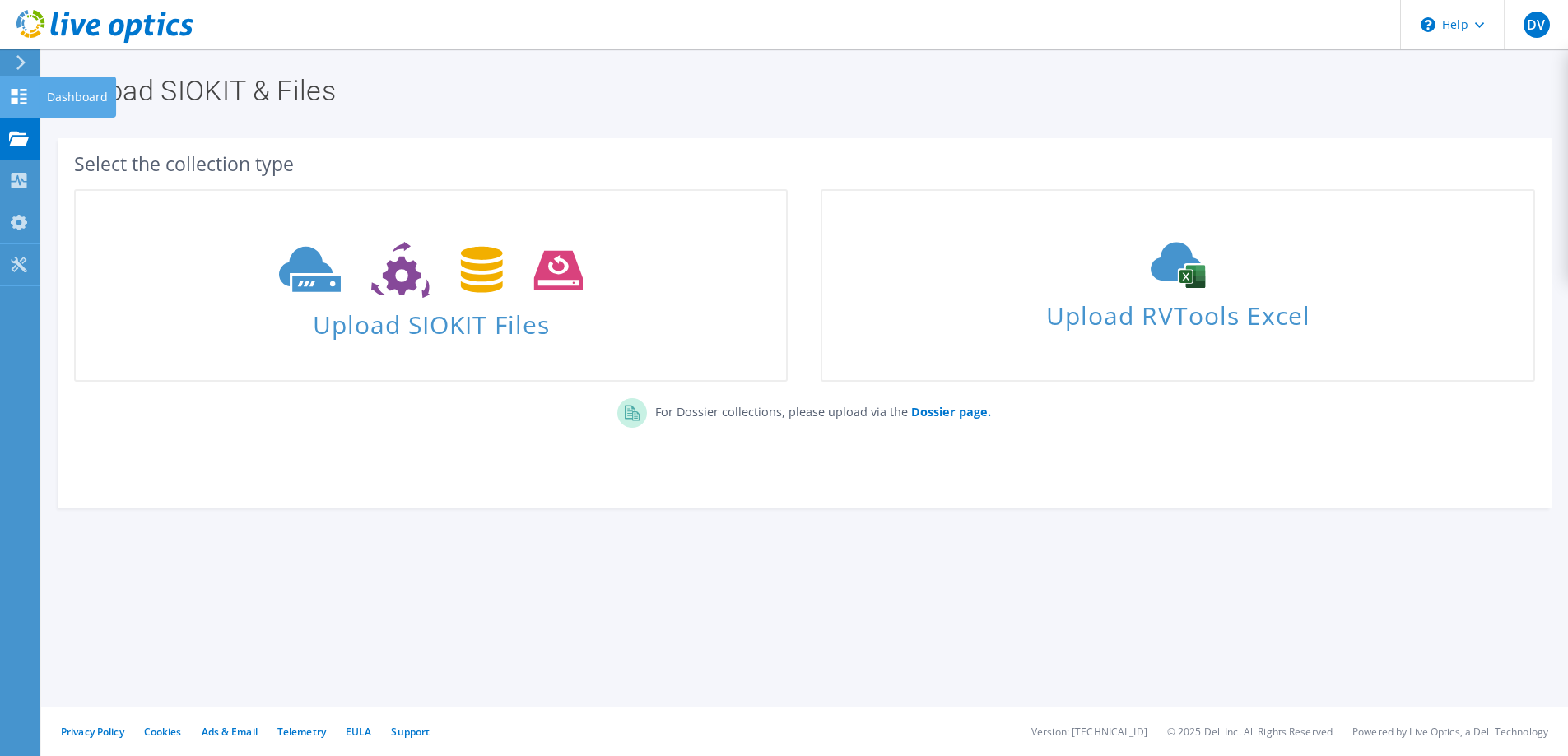
click at [12, 97] on use at bounding box center [19, 96] width 15 height 15
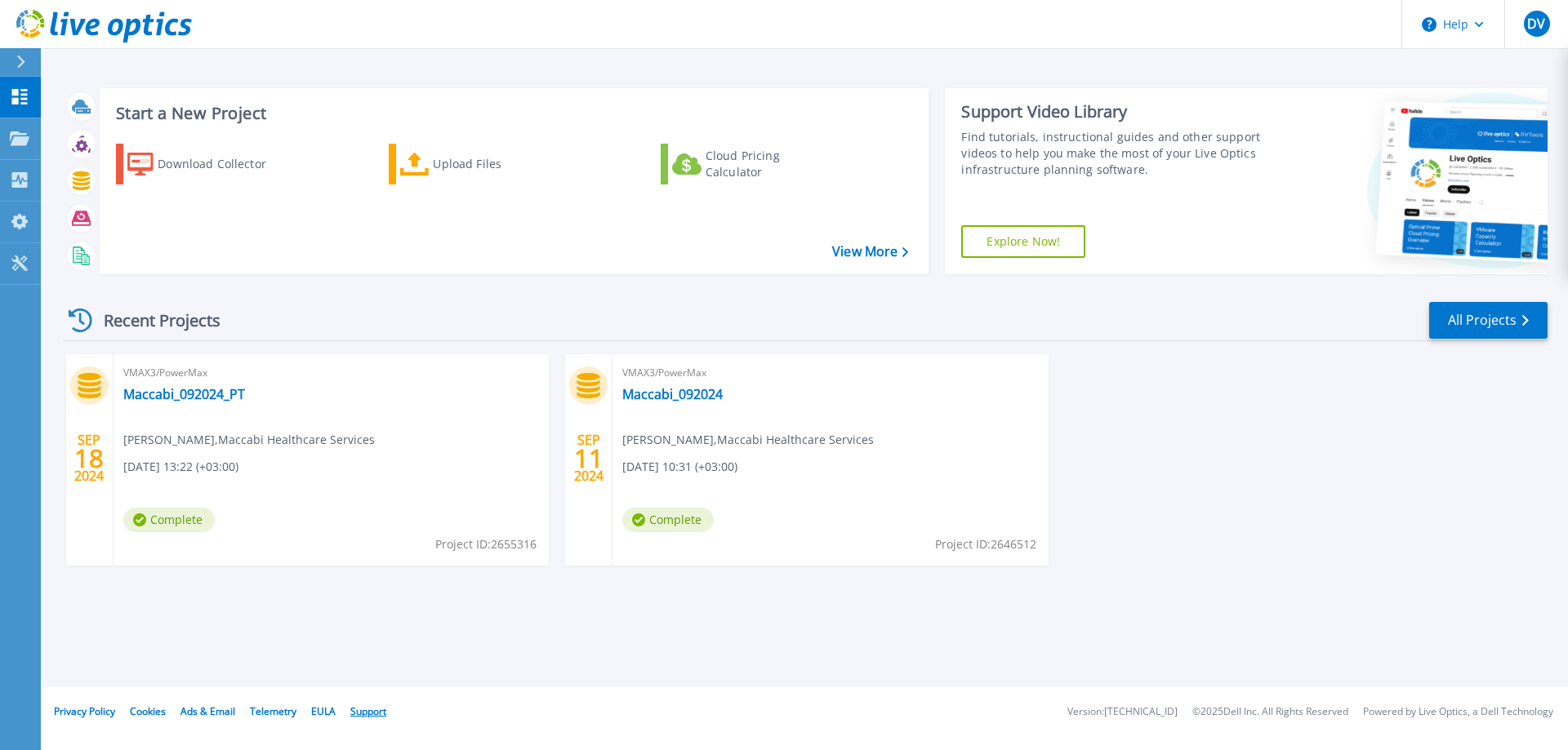
click at [386, 704] on link "Support" at bounding box center [368, 712] width 36 height 14
click at [1164, 393] on div "SEP 18 2024 VMAX3/PowerMax Maccabi_092024_PT dmitry vainblat , Maccabi Healthca…" at bounding box center [799, 476] width 1498 height 244
